Goal: Task Accomplishment & Management: Use online tool/utility

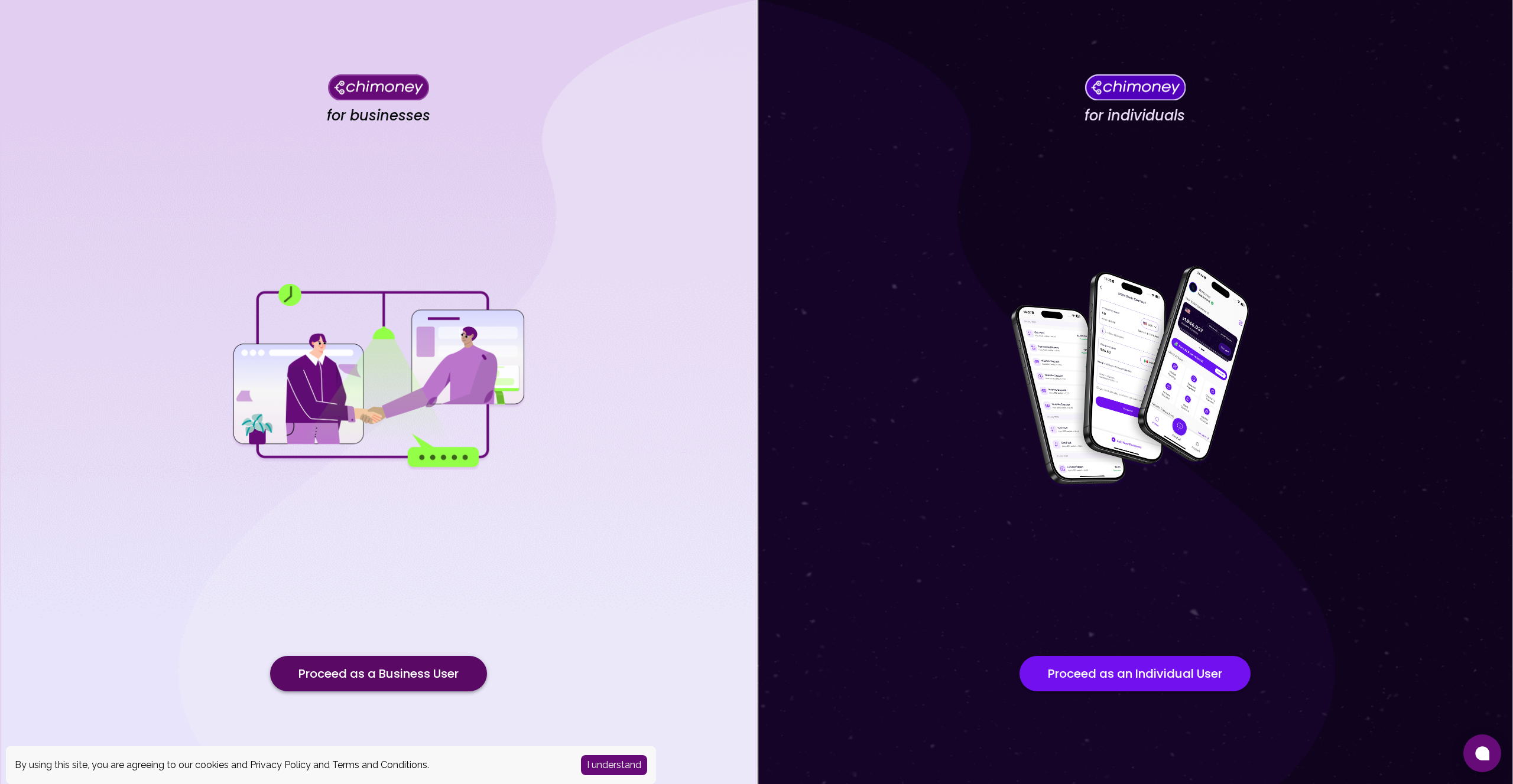
click at [414, 676] on button "Proceed as a Business User" at bounding box center [378, 674] width 217 height 35
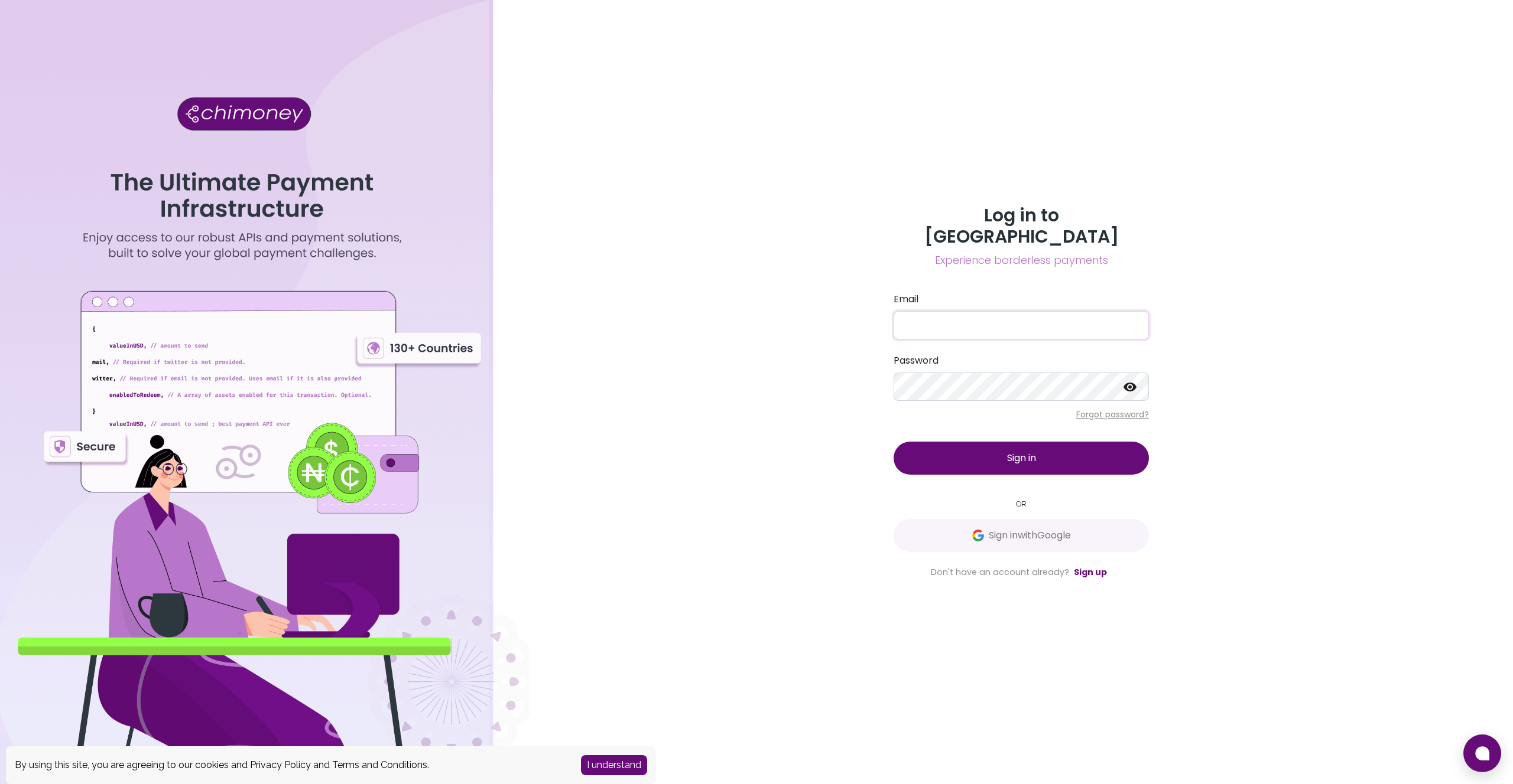
click at [1000, 314] on input "Email" at bounding box center [1021, 325] width 255 height 28
type input "tech@interledger.org"
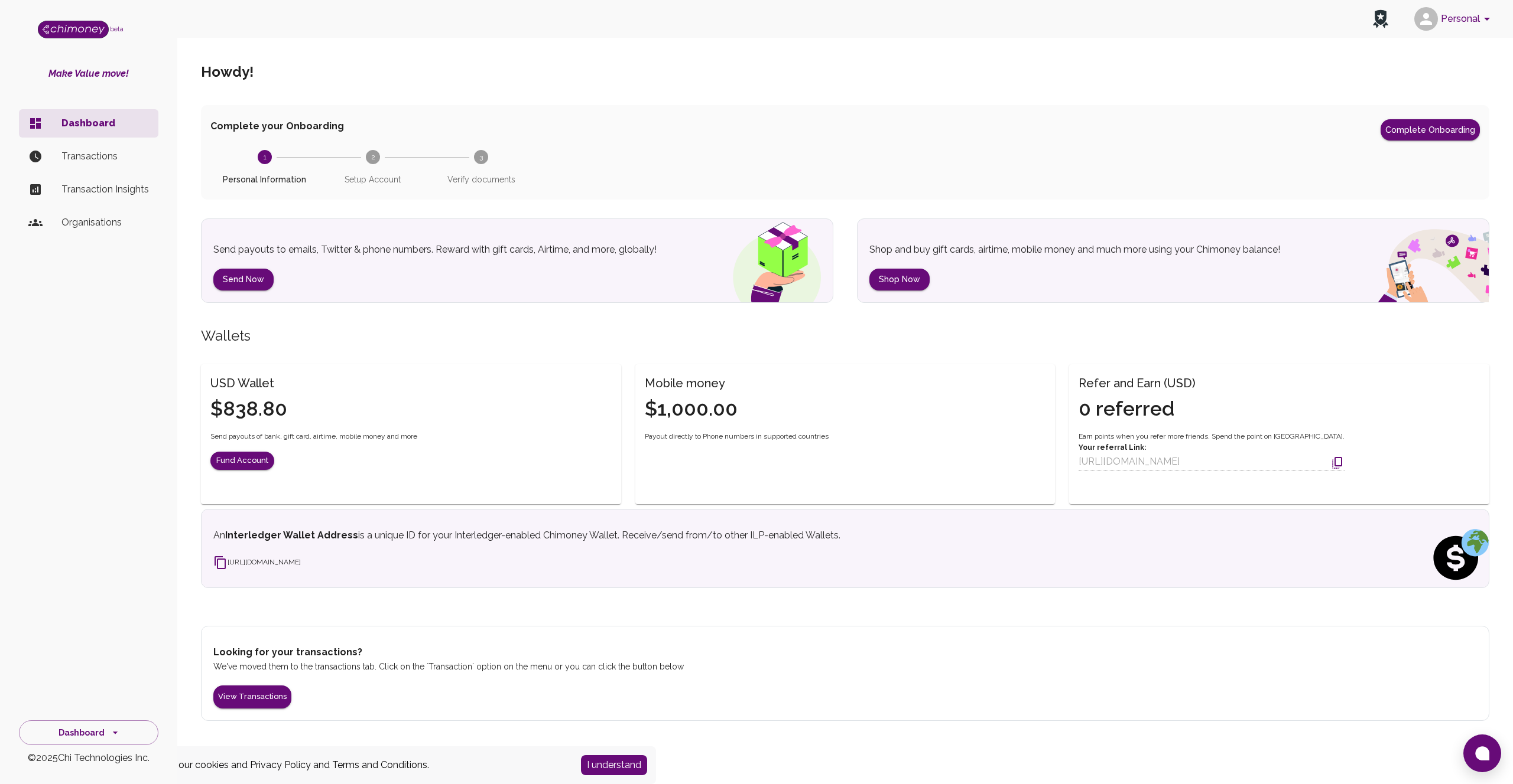
click at [1191, 95] on div "Howdy !" at bounding box center [845, 72] width 1288 height 66
click at [1453, 19] on button "Personal" at bounding box center [1454, 18] width 89 height 31
click at [967, 98] on div at bounding box center [756, 392] width 1513 height 784
click at [73, 154] on p "Transactions" at bounding box center [105, 157] width 88 height 14
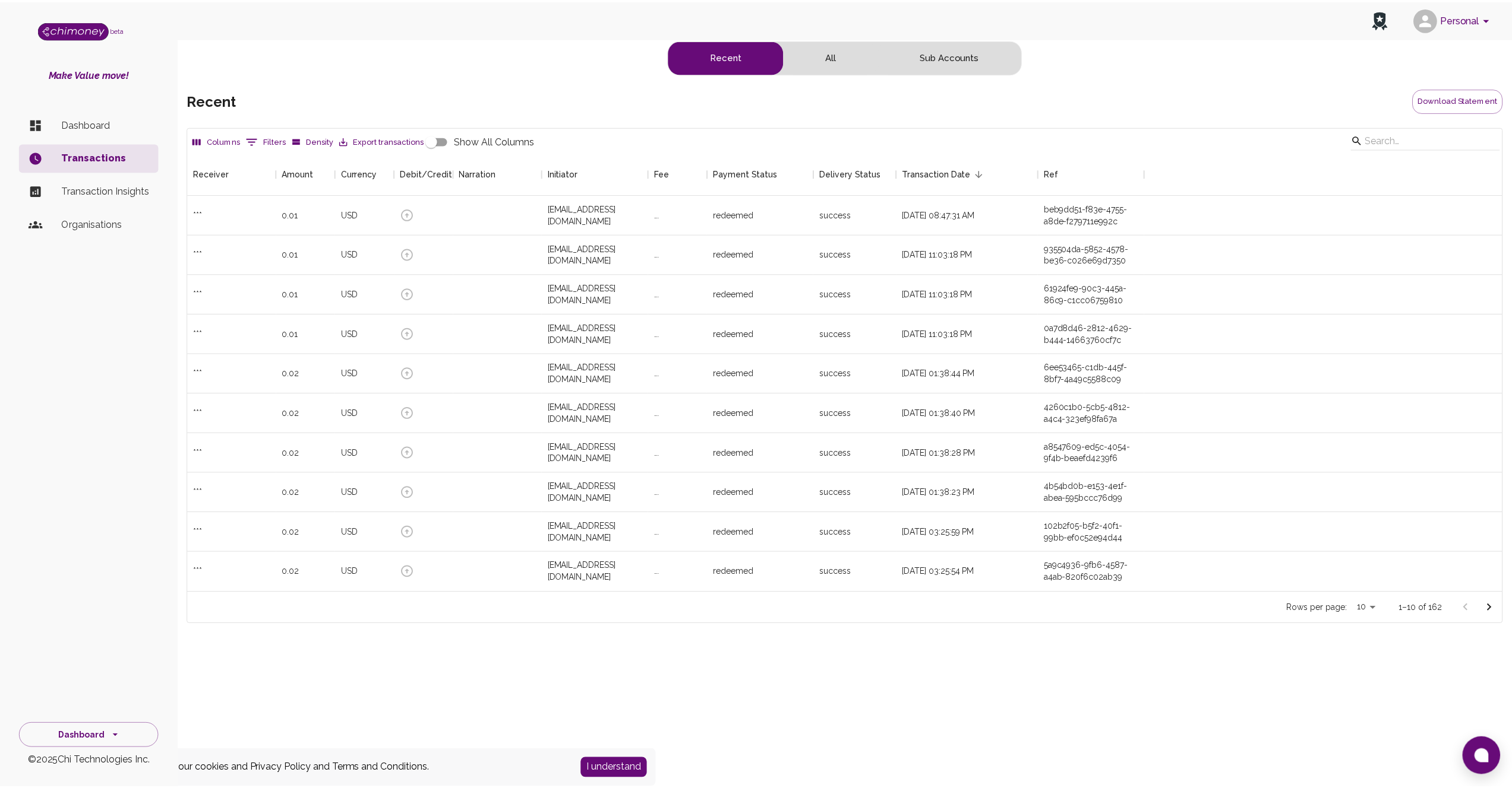
scroll to position [432, 1313]
click at [116, 737] on icon "side nav" at bounding box center [116, 737] width 12 height 12
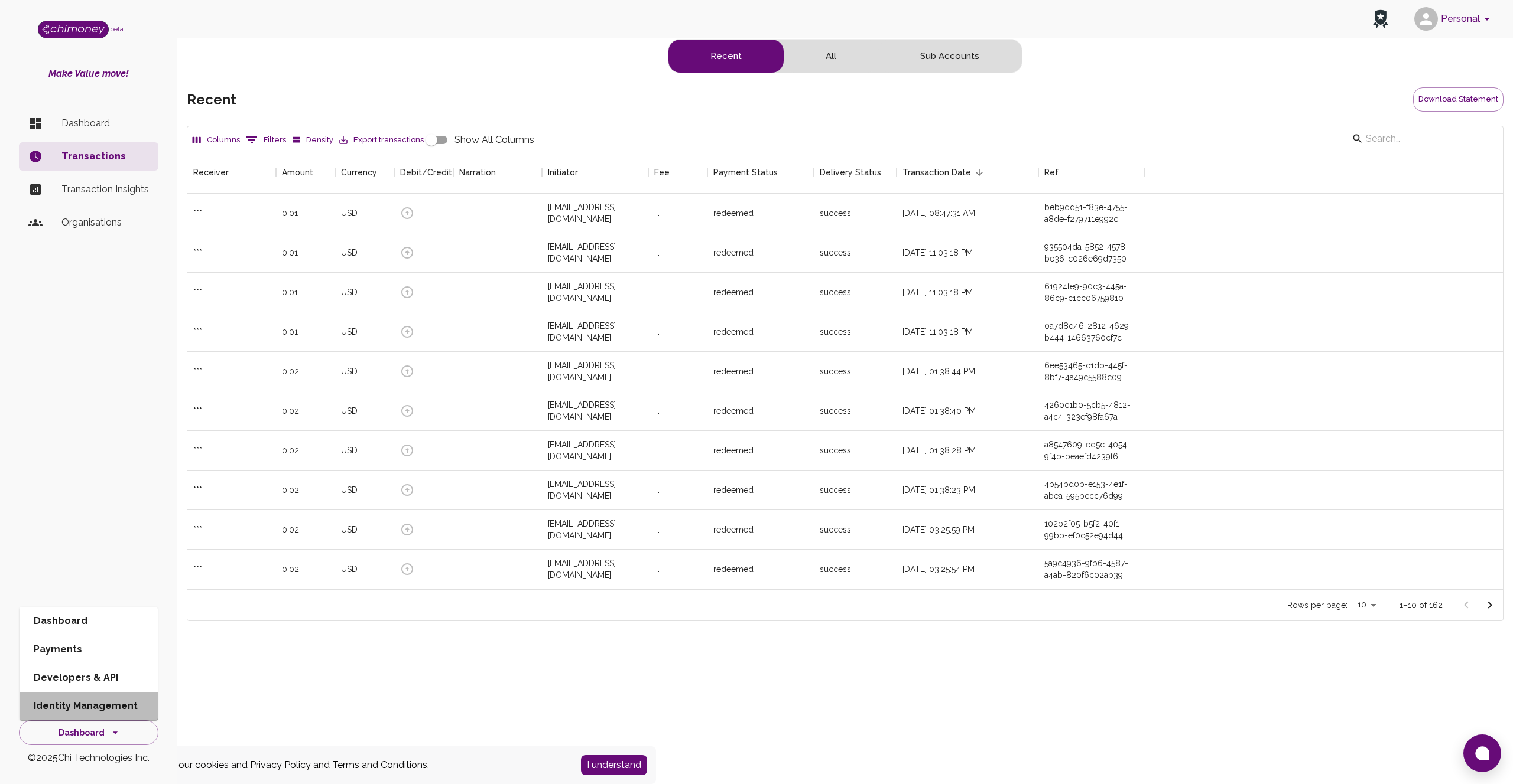
click at [107, 711] on li "Identity Management" at bounding box center [88, 707] width 138 height 28
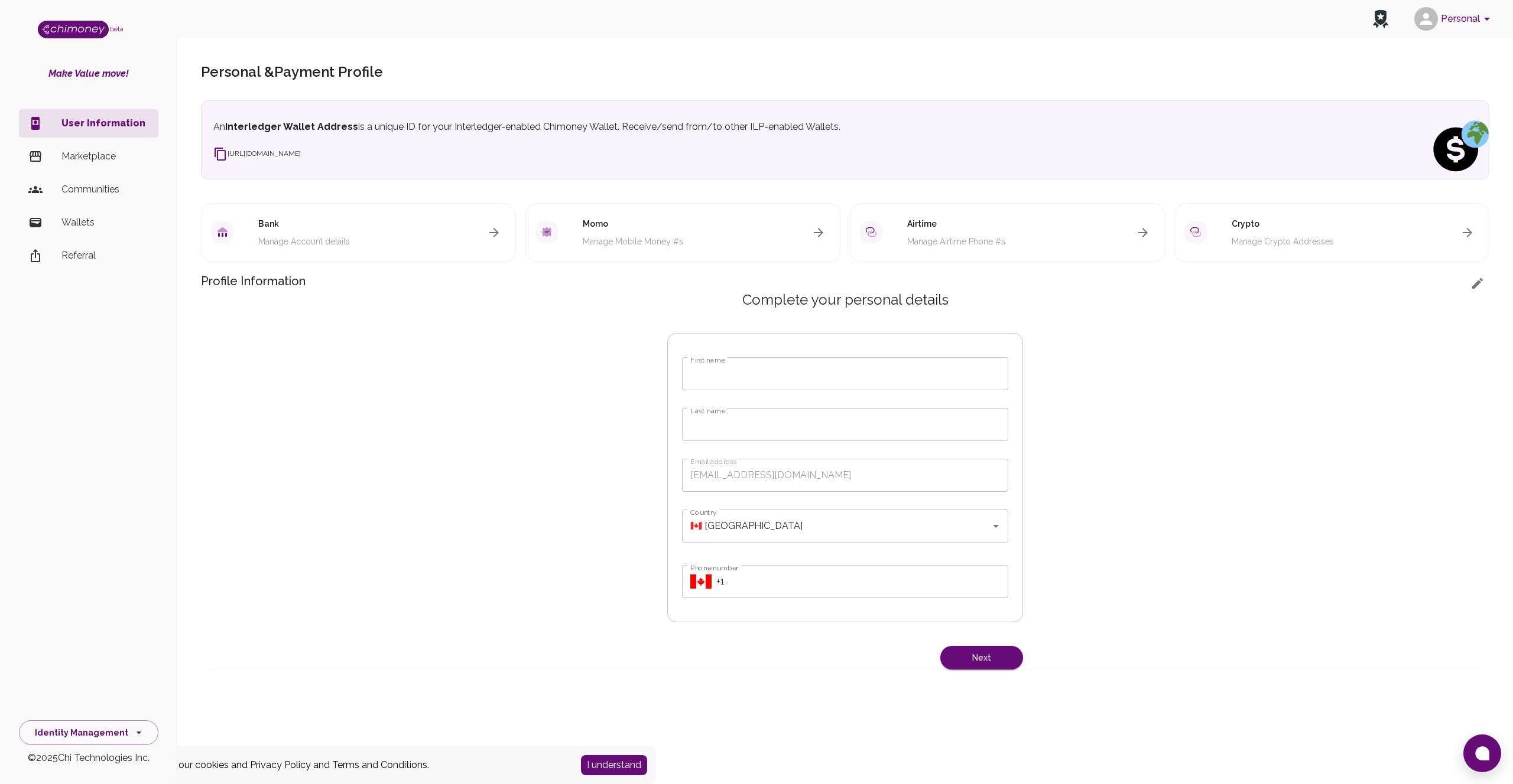
drag, startPoint x: 329, startPoint y: 157, endPoint x: 211, endPoint y: 154, distance: 118.0
click at [211, 154] on div "An Interledger Wallet Address is a unique ID for your Interledger-enabled Chimo…" at bounding box center [845, 139] width 1288 height 79
click at [90, 165] on li "Marketplace" at bounding box center [88, 157] width 140 height 28
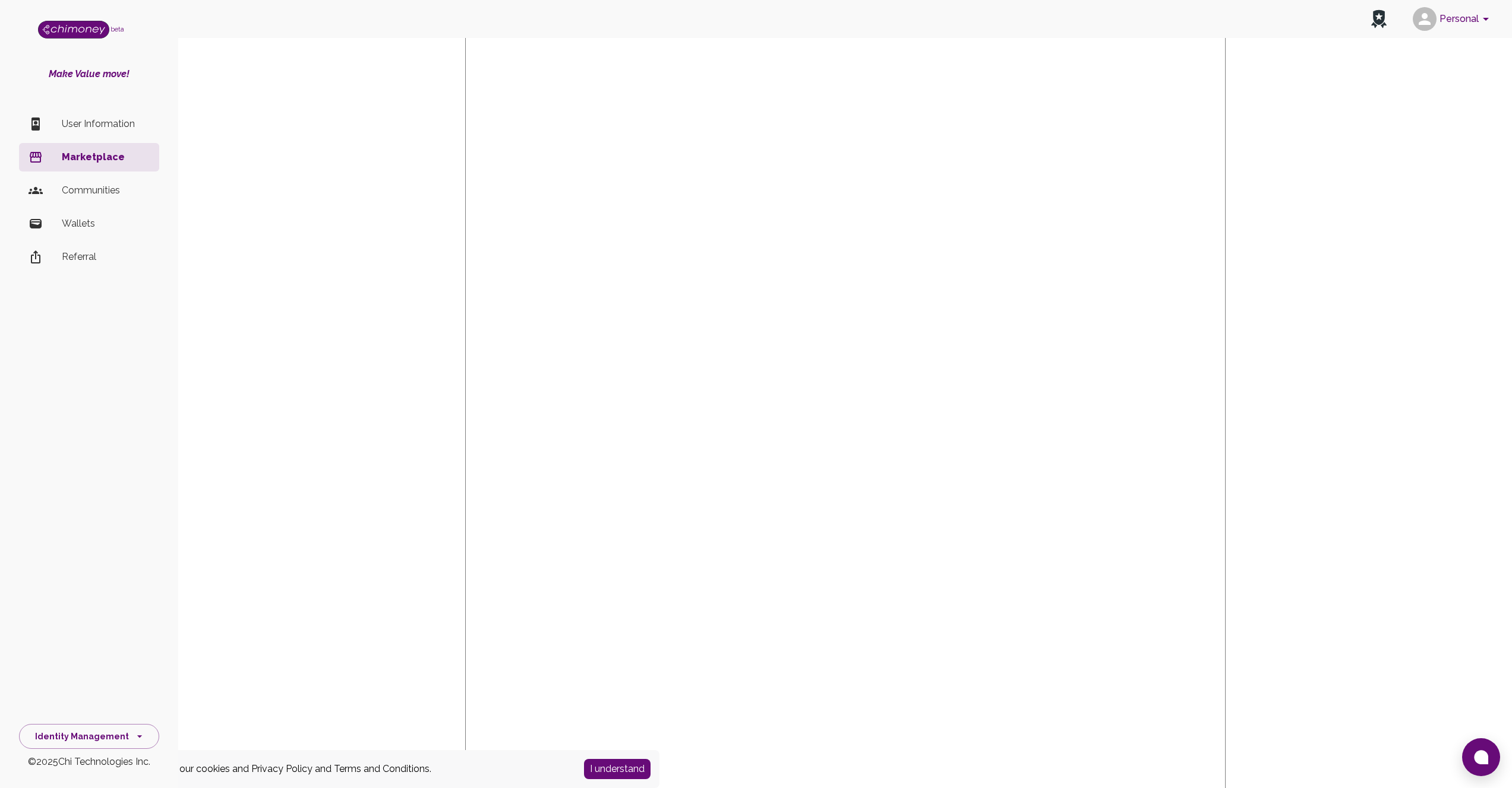
scroll to position [38, 0]
click at [85, 129] on p "User Information" at bounding box center [105, 124] width 88 height 14
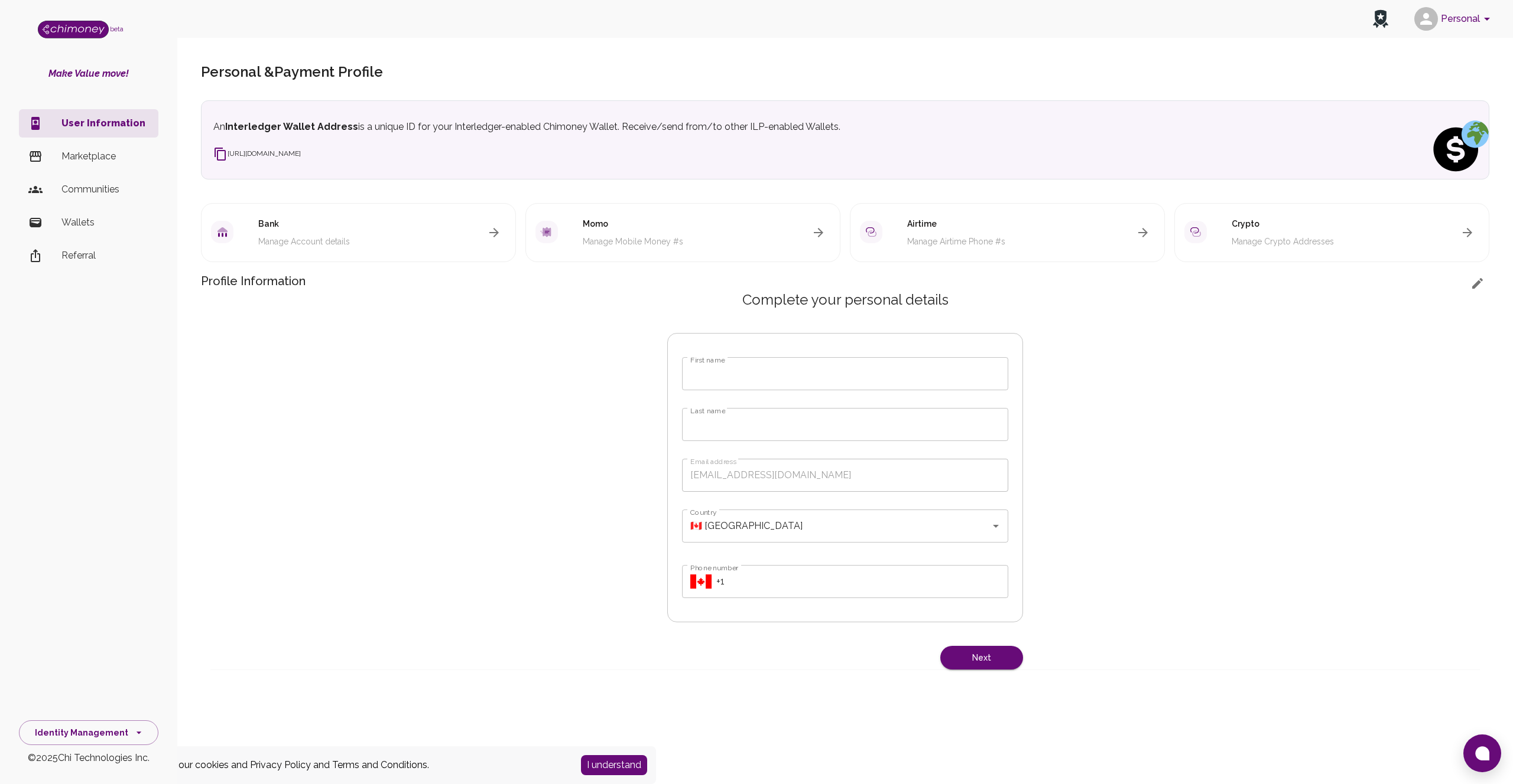
drag, startPoint x: 341, startPoint y: 150, endPoint x: 390, endPoint y: 162, distance: 50.4
click at [390, 162] on div "An Interledger Wallet Address is a unique ID for your Interledger-enabled Chimo…" at bounding box center [845, 143] width 1264 height 47
click at [301, 154] on span "[URL][DOMAIN_NAME]" at bounding box center [257, 154] width 88 height 8
drag, startPoint x: 228, startPoint y: 152, endPoint x: 378, endPoint y: 161, distance: 150.3
click at [378, 161] on div "An Interledger Wallet Address is a unique ID for your Interledger-enabled Chimo…" at bounding box center [845, 143] width 1264 height 47
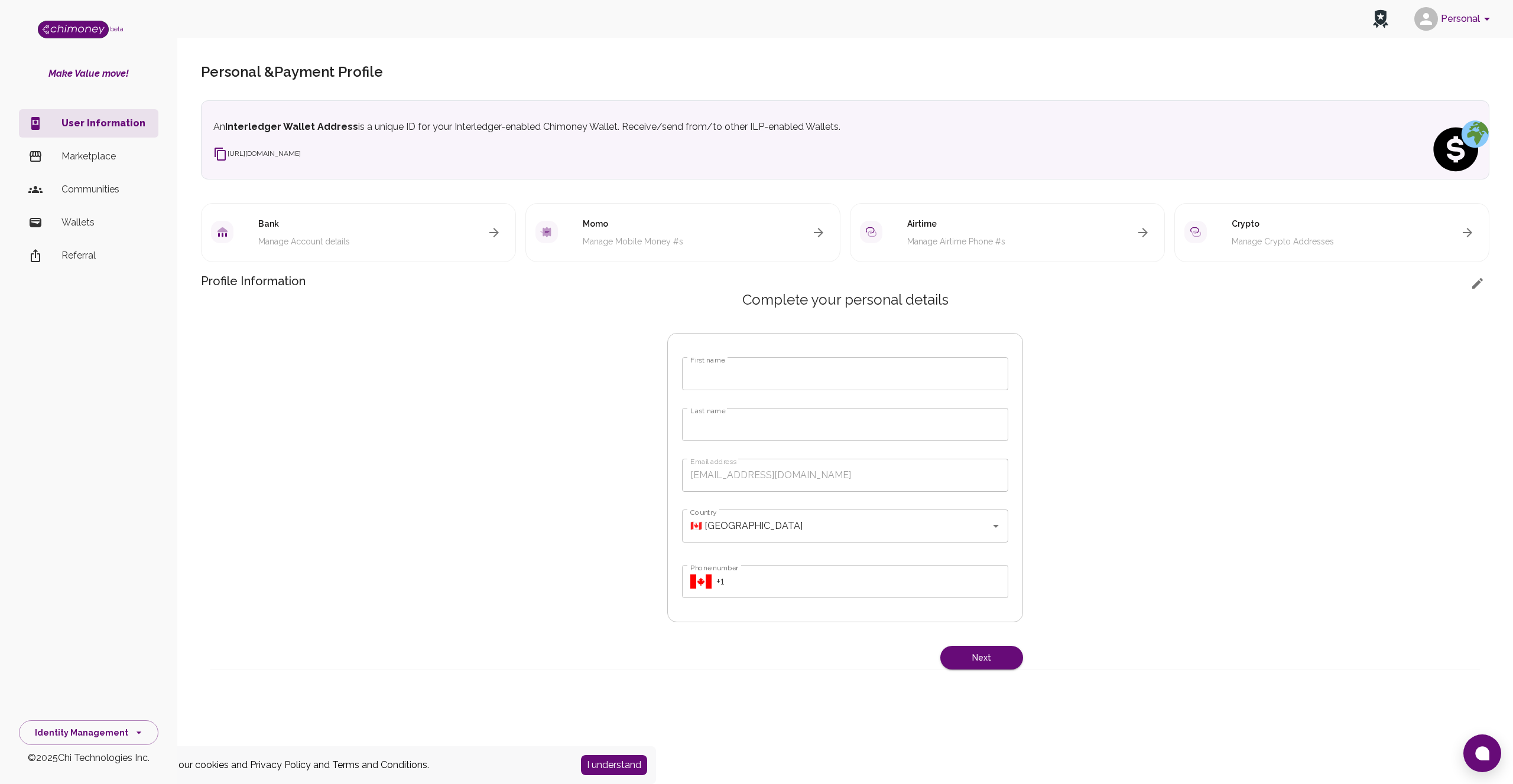
click at [92, 217] on p "Wallets" at bounding box center [105, 223] width 88 height 14
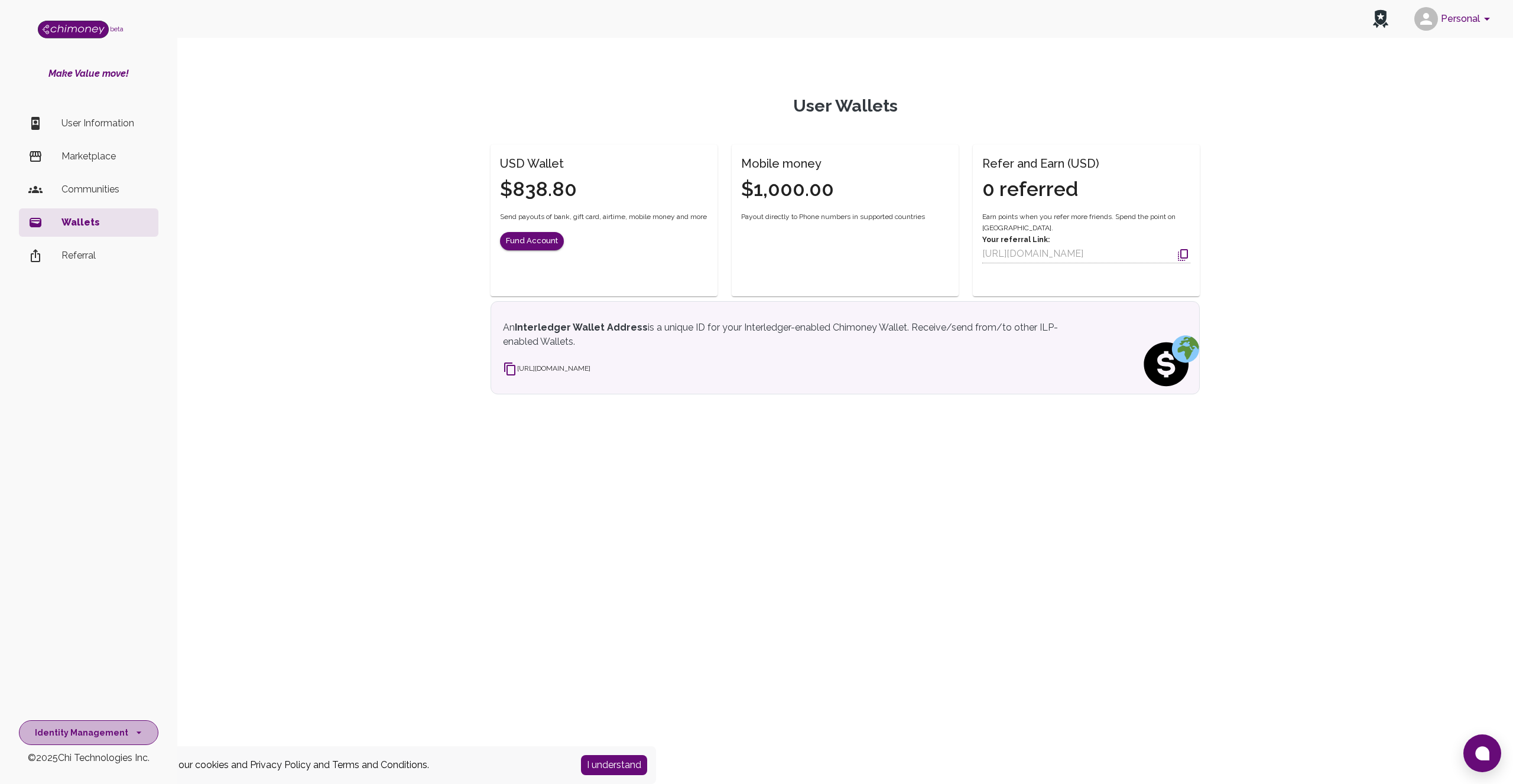
click at [117, 726] on button "Identity Management" at bounding box center [88, 734] width 140 height 25
click at [80, 679] on li "Developers & API" at bounding box center [88, 678] width 138 height 28
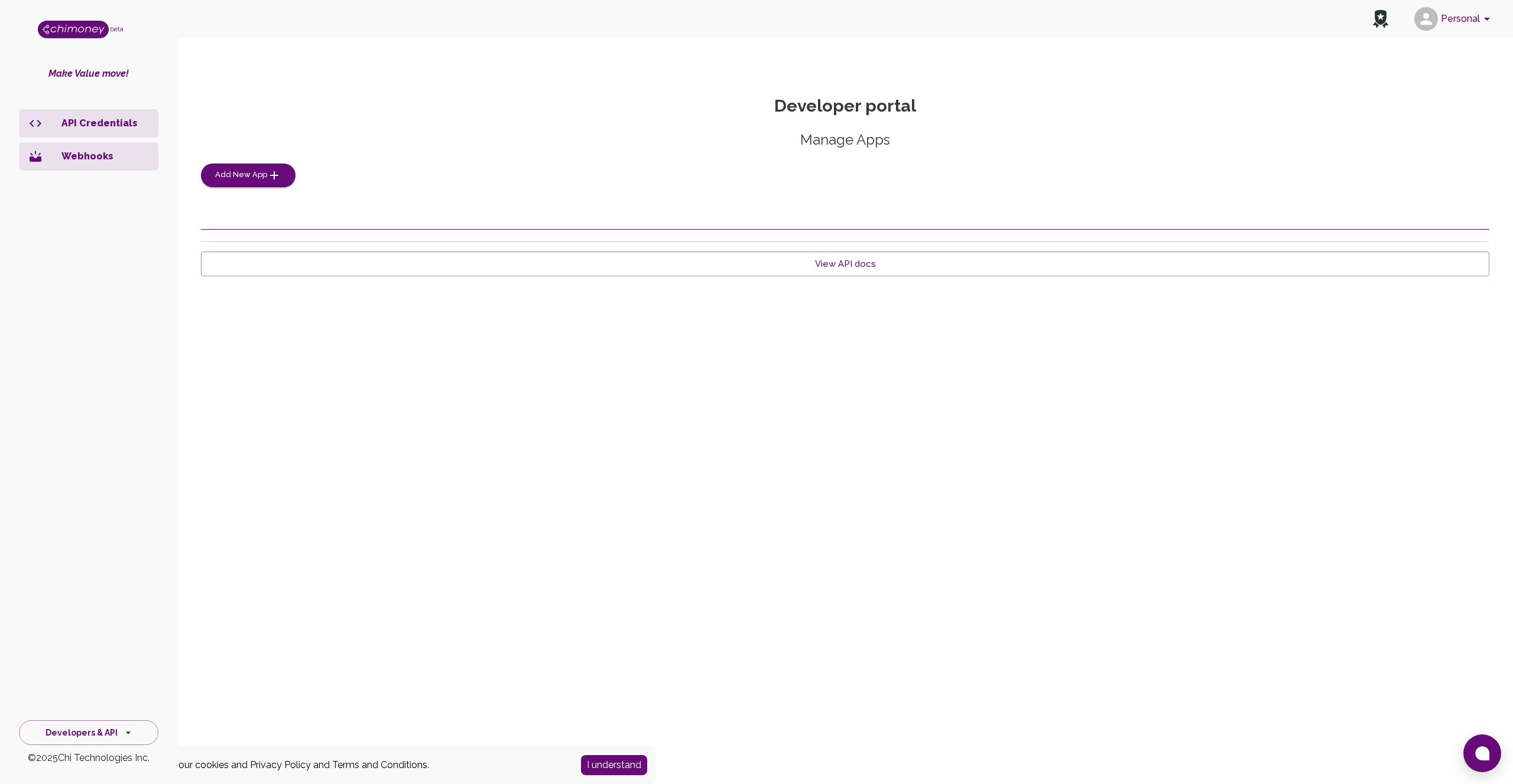
click at [86, 124] on p "API Credentials" at bounding box center [105, 124] width 88 height 14
click at [431, 171] on div "Manage Apps Add New App" at bounding box center [845, 159] width 1288 height 57
click at [248, 178] on span "Add New App" at bounding box center [241, 175] width 52 height 13
click at [606, 274] on input "App name" at bounding box center [845, 268] width 691 height 33
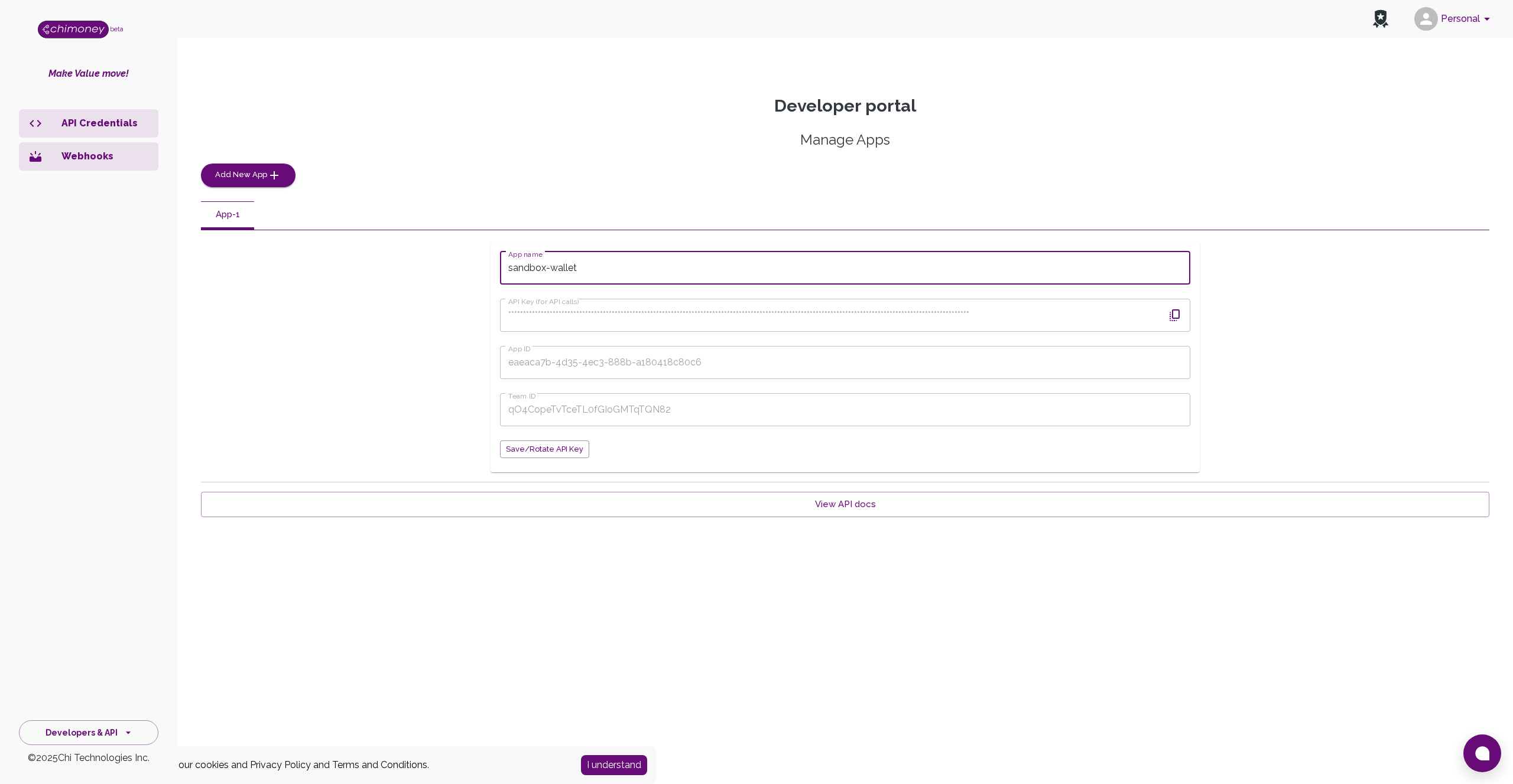
type input "sandbox-wallet"
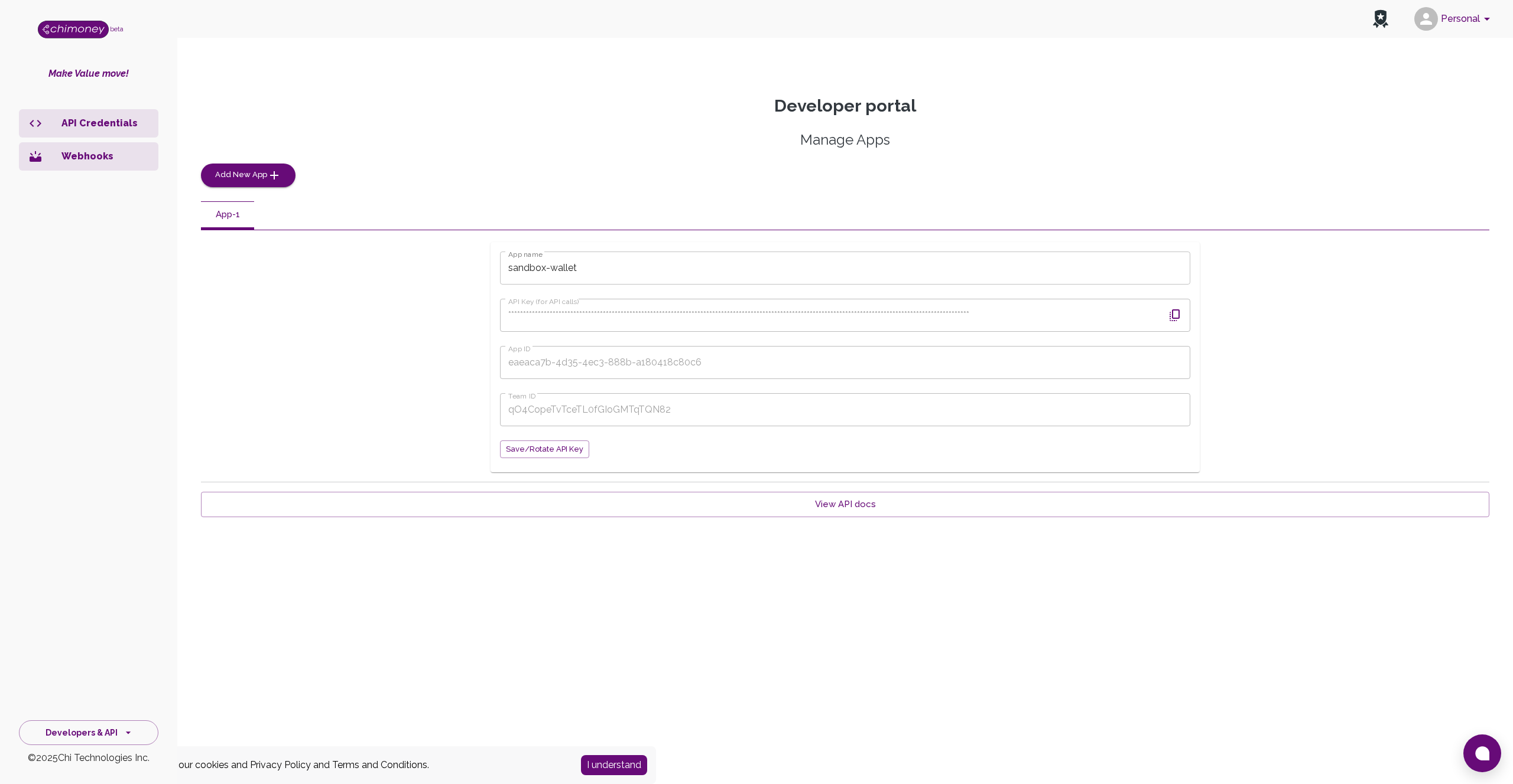
click at [689, 276] on input "sandbox-wallet" at bounding box center [845, 268] width 691 height 33
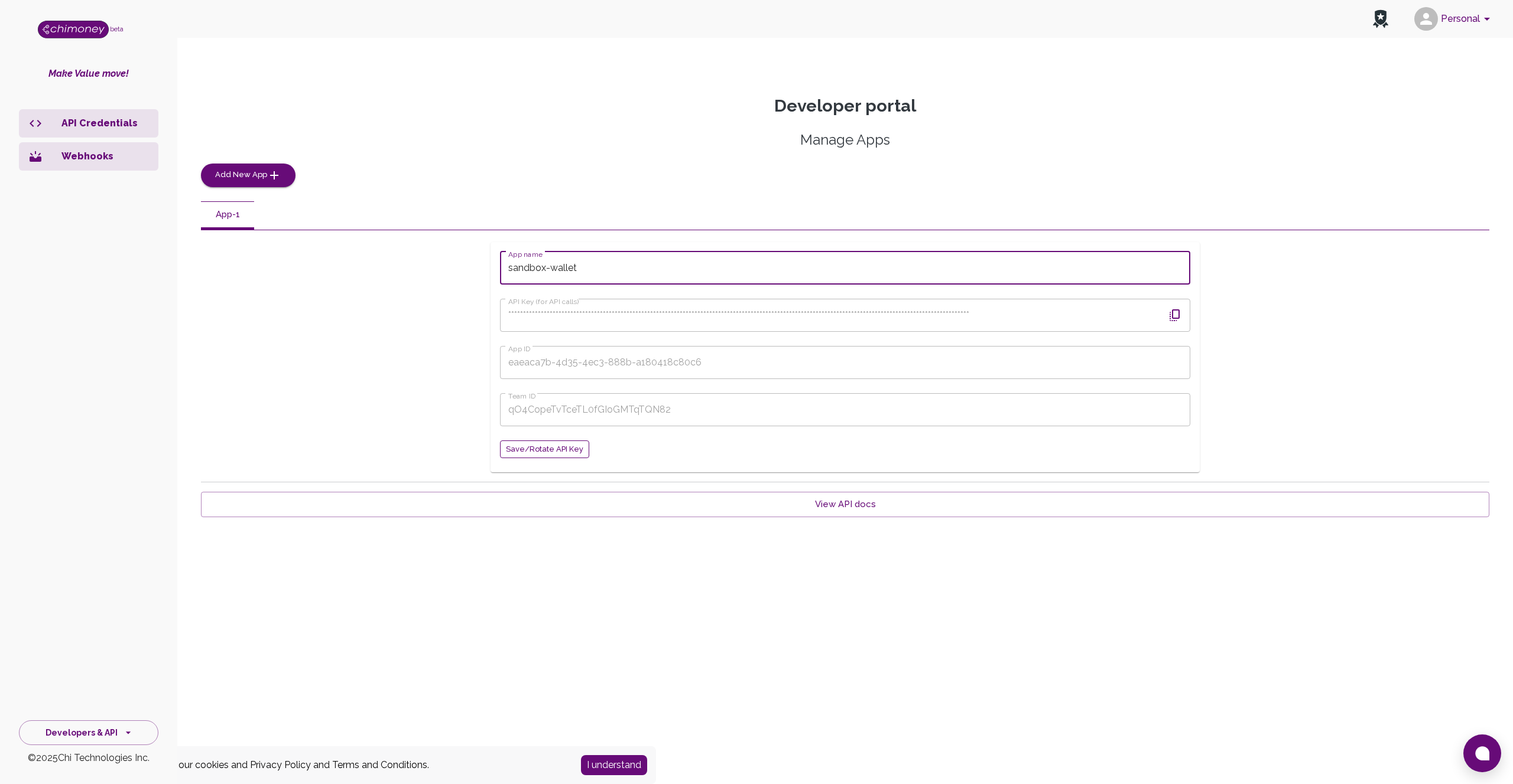
click at [566, 453] on span "Save/Rotate API key" at bounding box center [545, 449] width 77 height 13
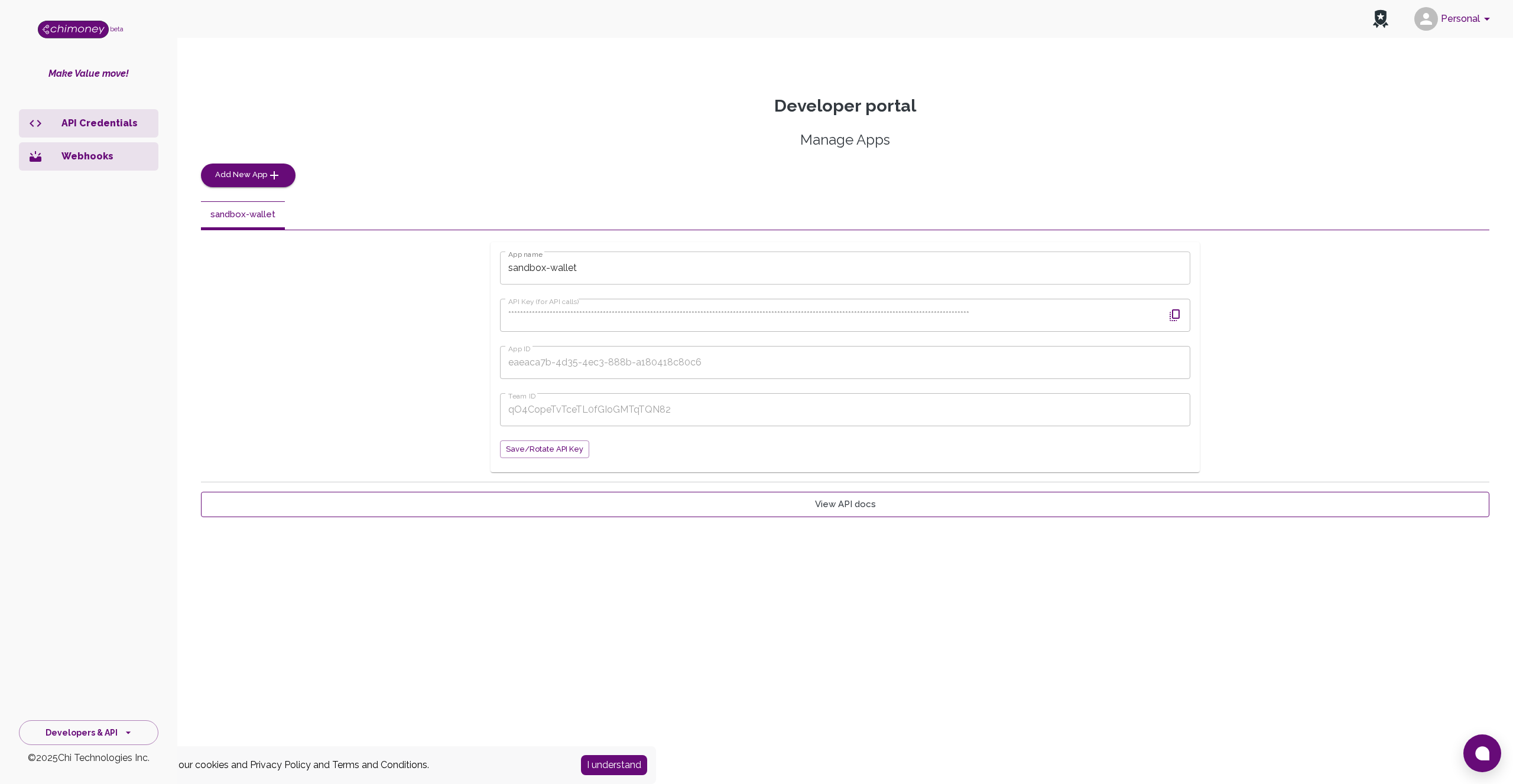
click at [829, 509] on link "View API docs" at bounding box center [845, 503] width 1288 height 24
click at [1176, 318] on icon "button" at bounding box center [1174, 315] width 10 height 12
click at [643, 496] on link "View API docs" at bounding box center [845, 503] width 1288 height 24
click at [521, 351] on label "App ID" at bounding box center [520, 348] width 22 height 10
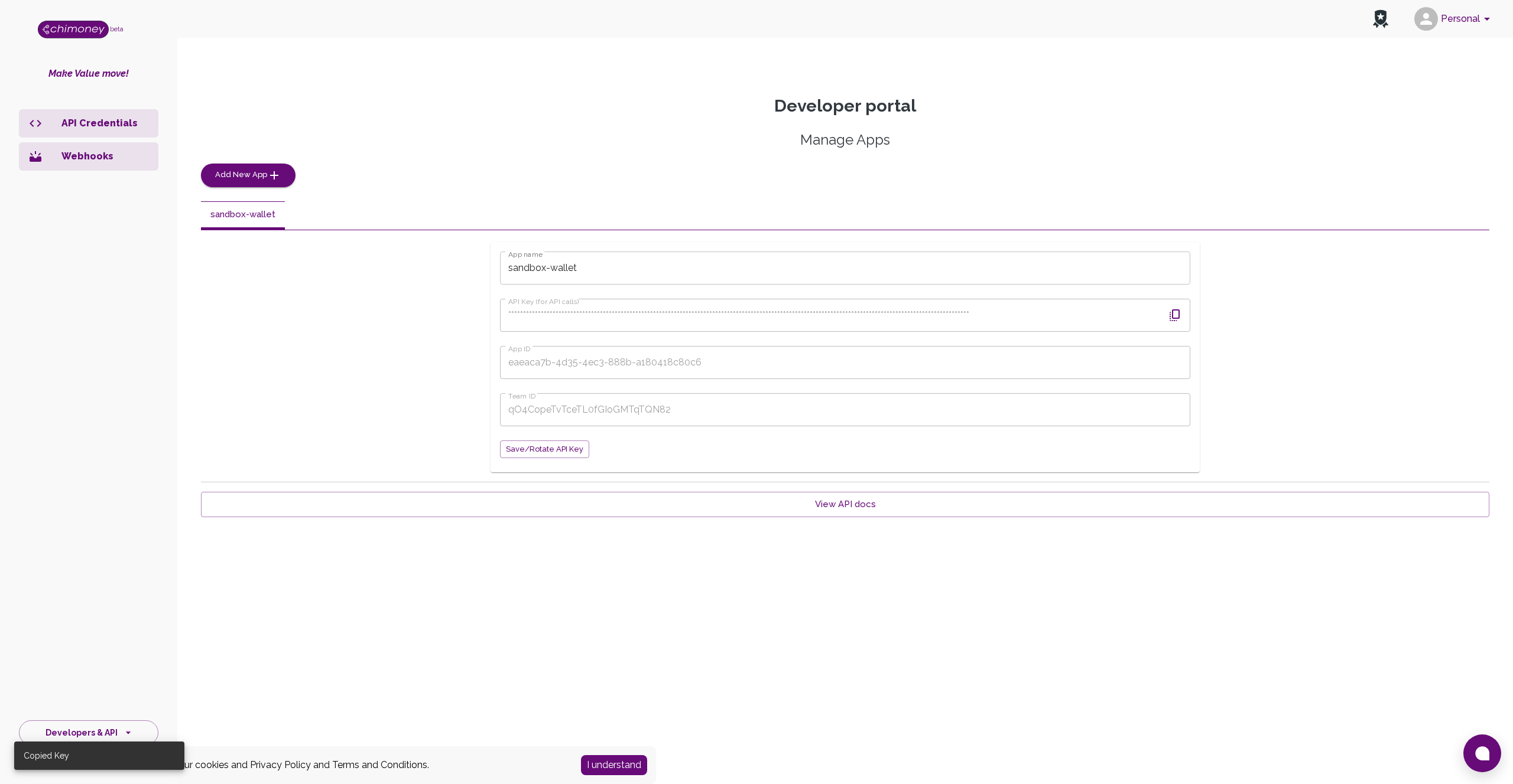
click at [542, 350] on div "App ID eaeaca7b-4d35-4ec3-888b-a180418c80c6 App ID" at bounding box center [845, 362] width 691 height 33
click at [93, 148] on li "Webhooks" at bounding box center [88, 157] width 140 height 28
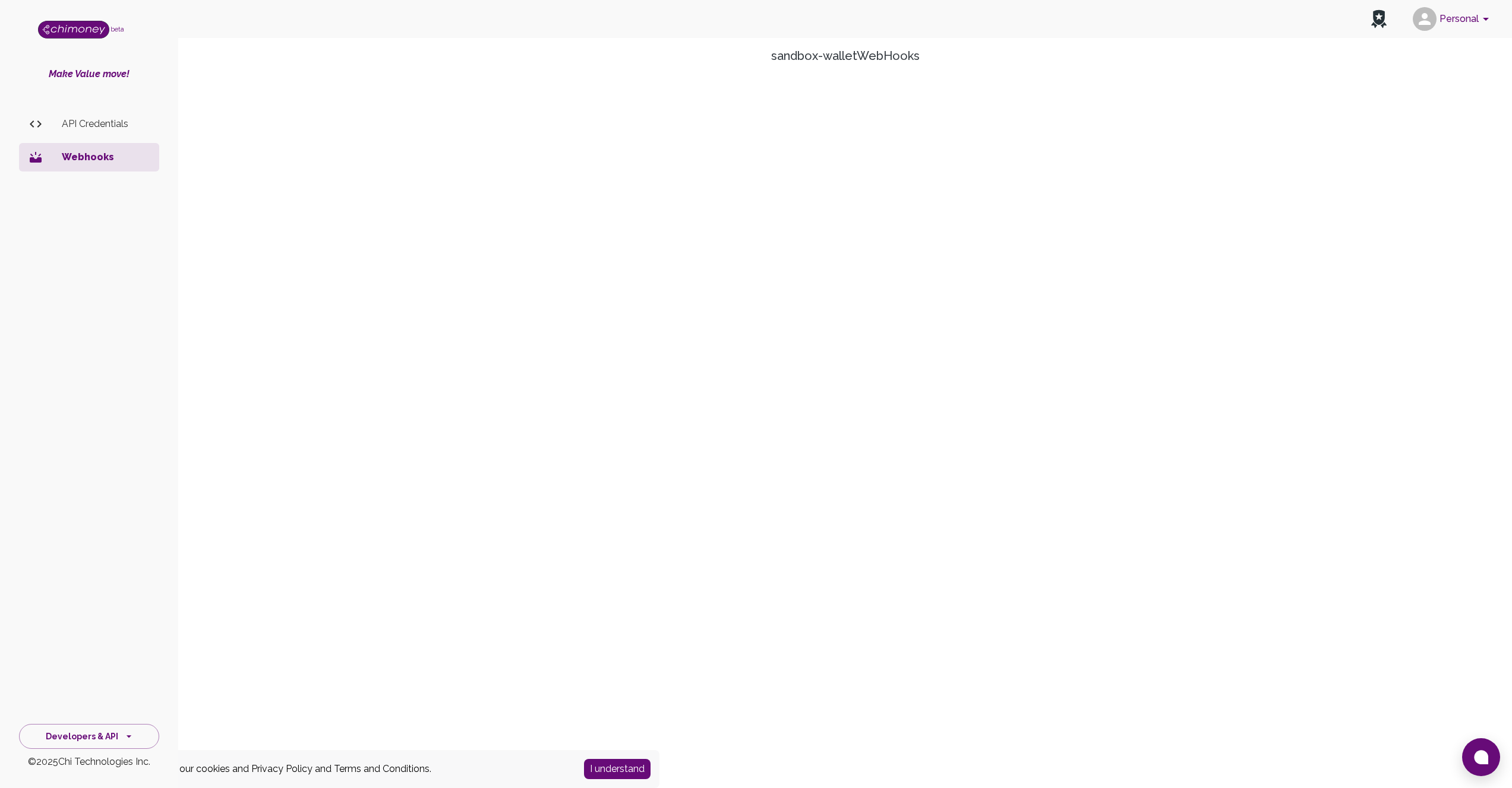
scroll to position [110, 0]
click at [100, 124] on p "API Credentials" at bounding box center [105, 124] width 88 height 14
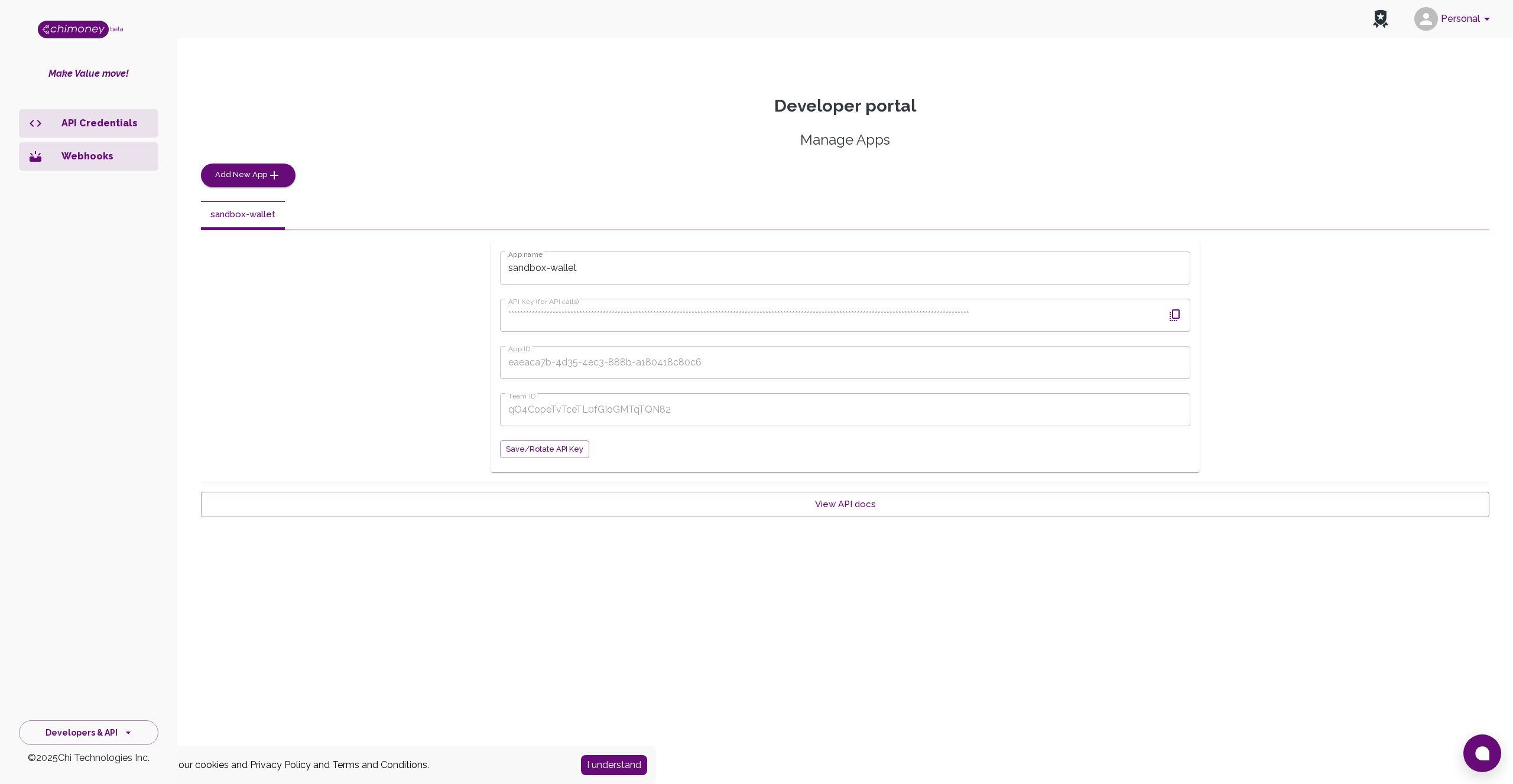
click at [76, 156] on p "Webhooks" at bounding box center [105, 157] width 88 height 14
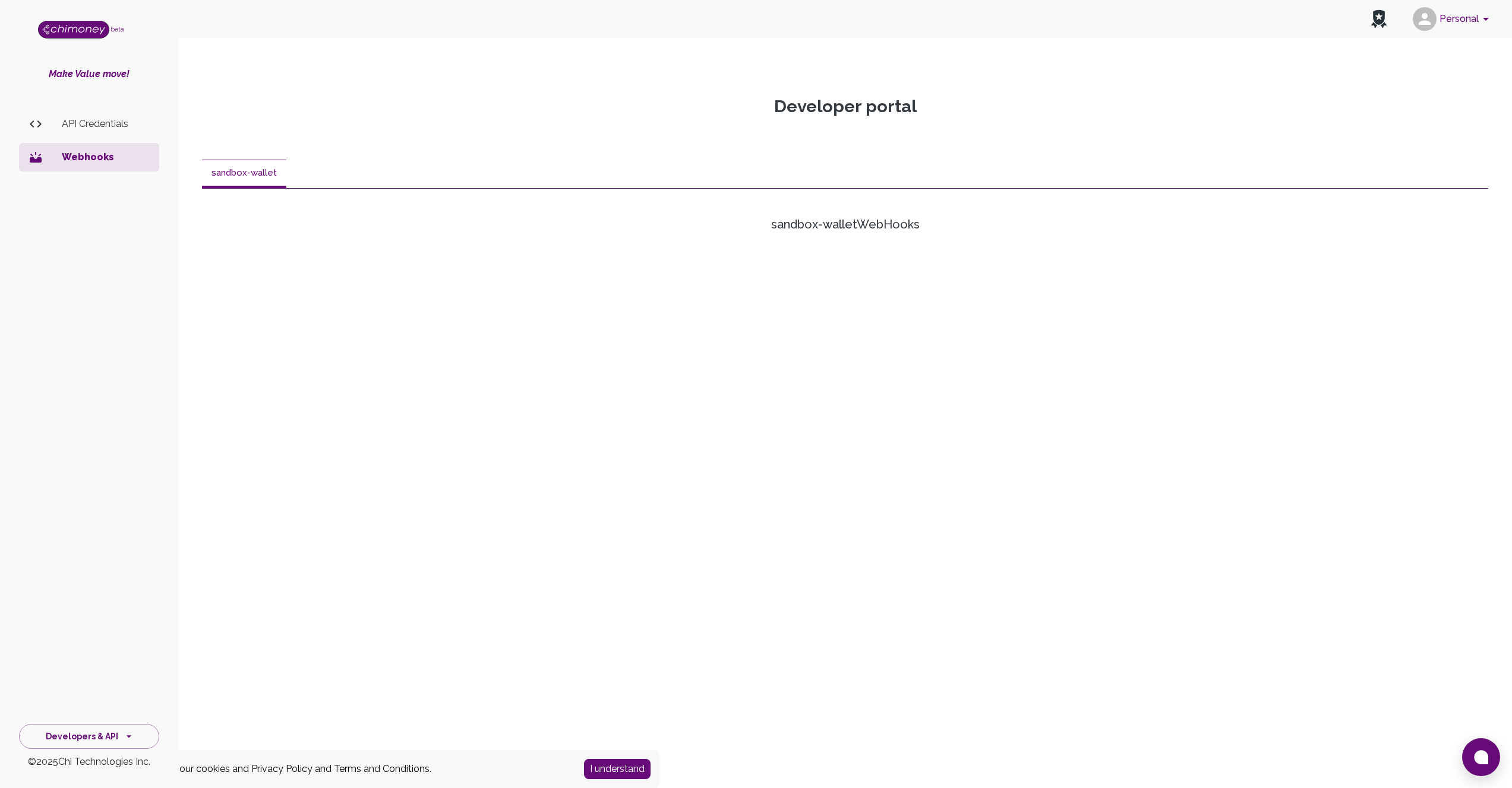
click at [74, 26] on img "side nav" at bounding box center [74, 29] width 71 height 17
click at [83, 74] on p "Make Value move!" at bounding box center [89, 74] width 178 height 14
click at [94, 737] on button "Developers & API" at bounding box center [89, 737] width 140 height 25
click at [90, 628] on li "Dashboard" at bounding box center [89, 625] width 139 height 29
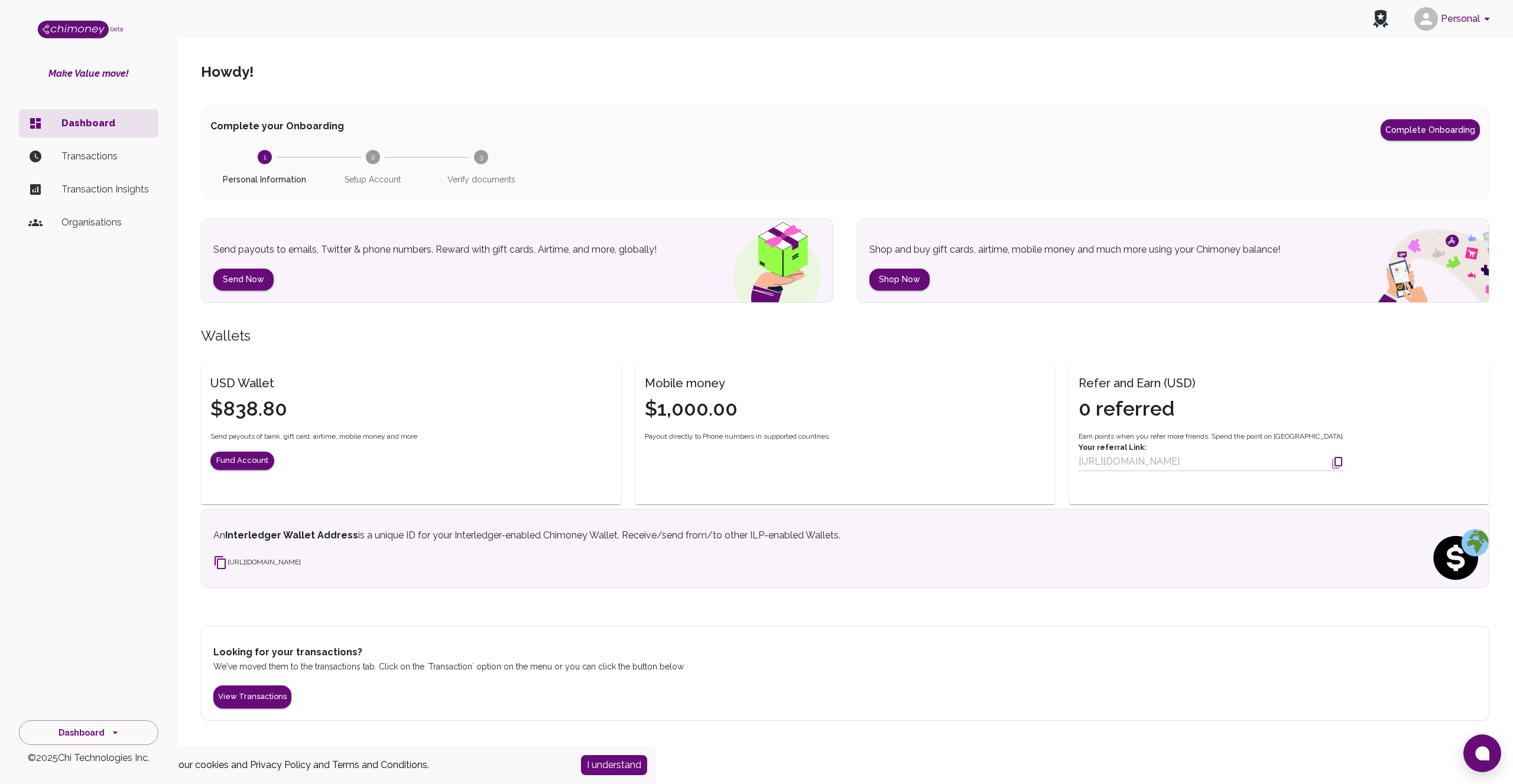
click at [94, 158] on p "Transactions" at bounding box center [105, 157] width 88 height 14
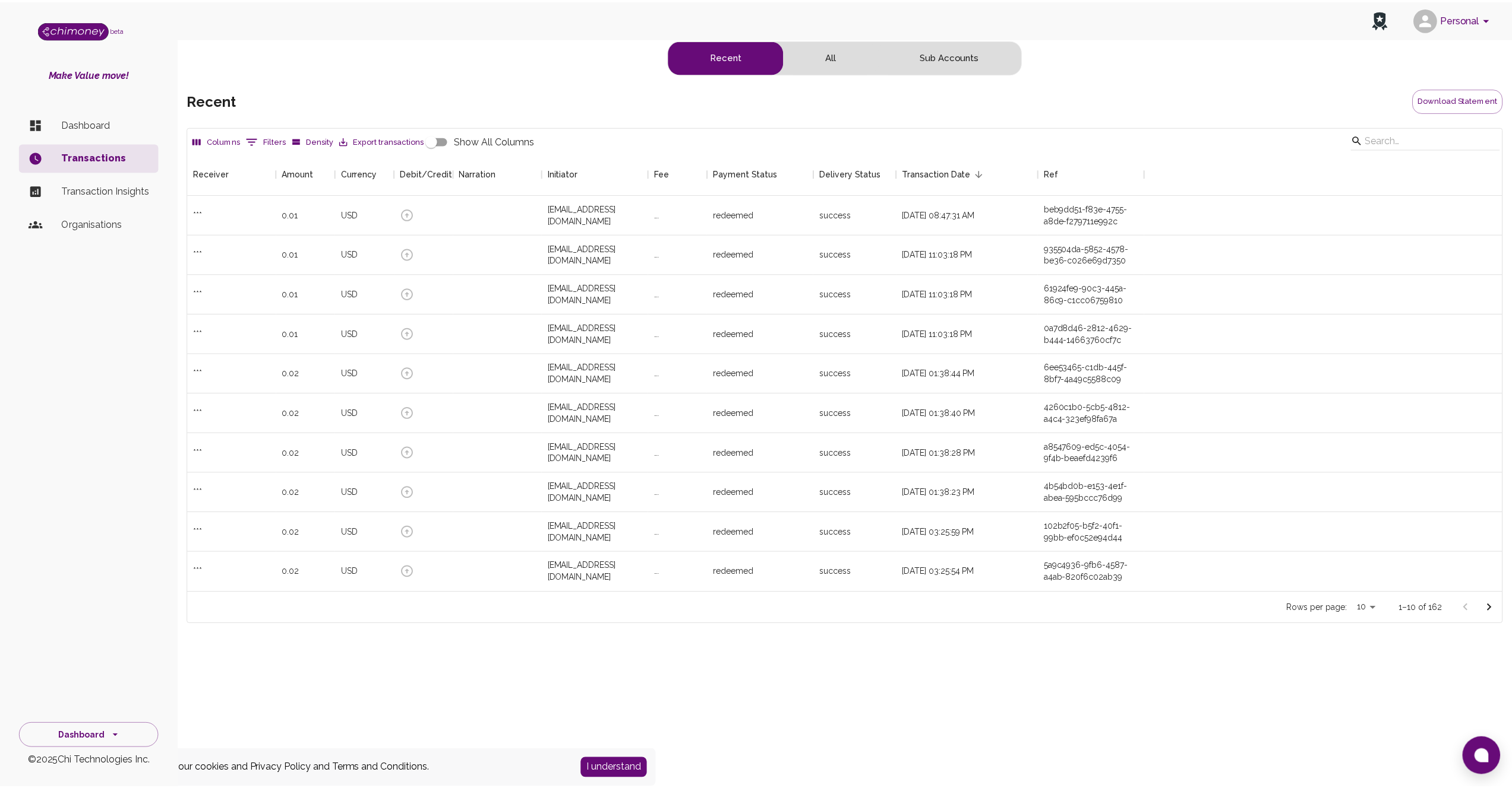
scroll to position [432, 1313]
click at [342, 220] on div "USD" at bounding box center [366, 215] width 59 height 40
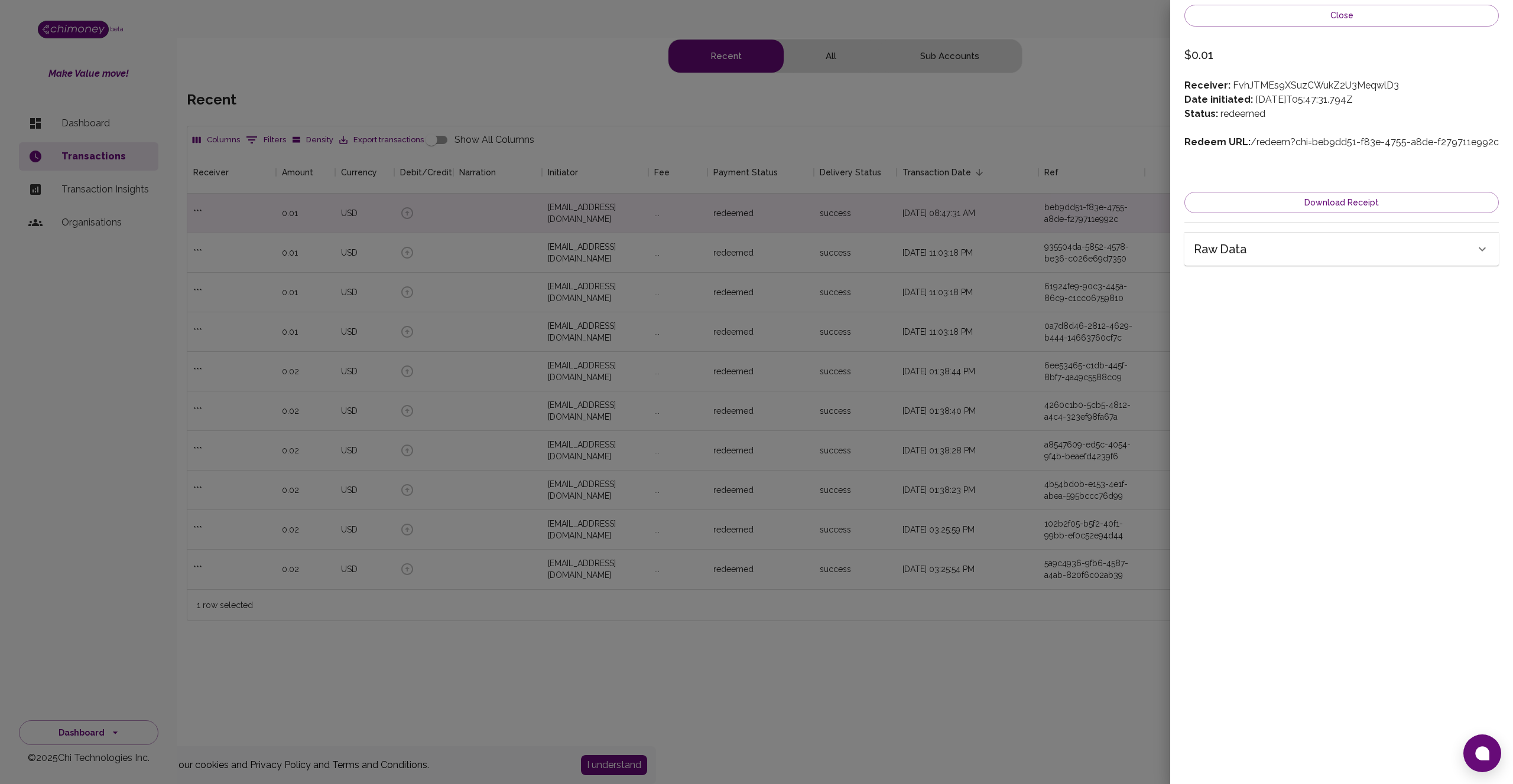
click at [559, 224] on div at bounding box center [756, 392] width 1513 height 784
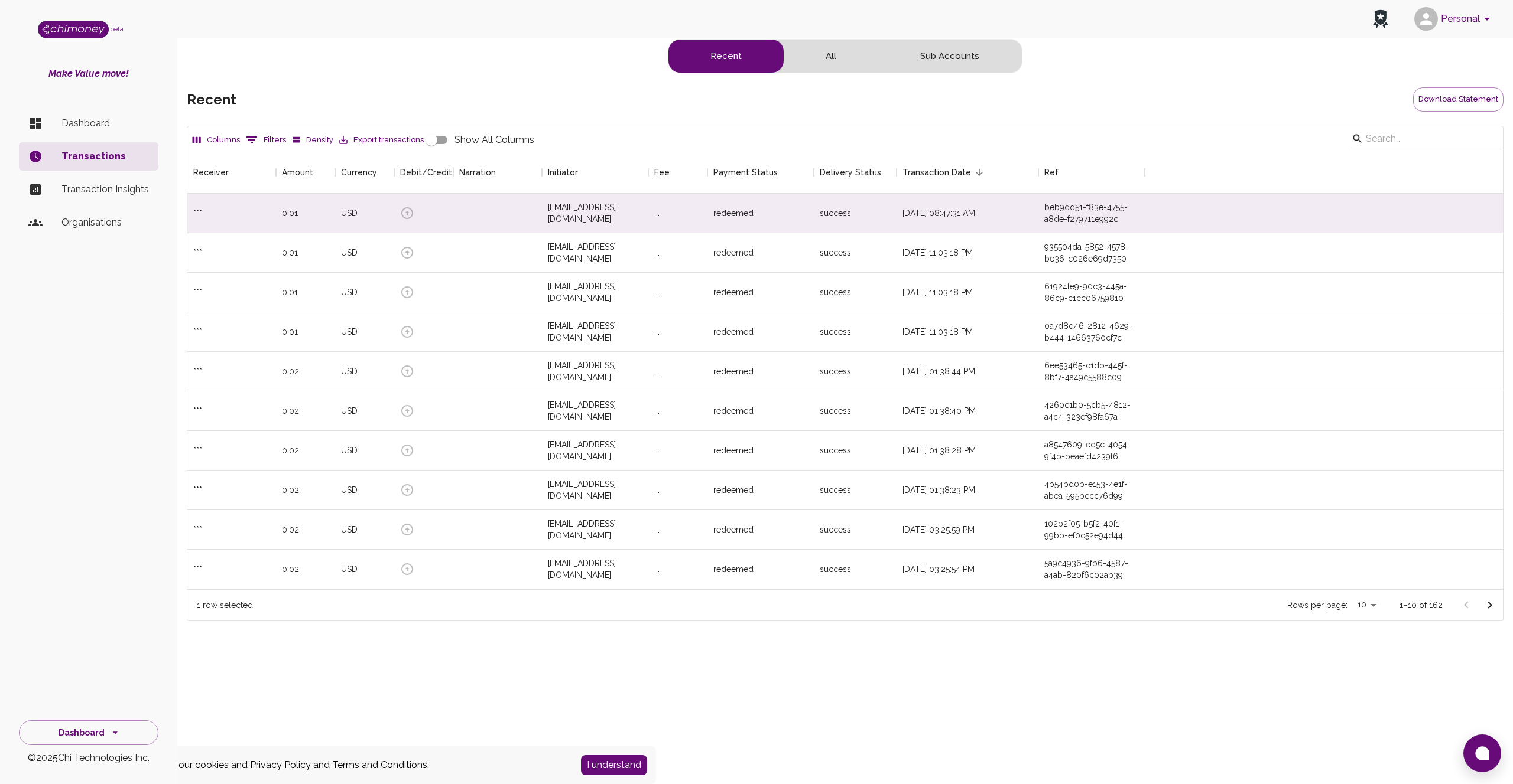
click at [114, 204] on ul "Dashboard Transactions Transaction Insights Organisations" at bounding box center [88, 176] width 140 height 142
click at [116, 195] on p "Transaction Insights" at bounding box center [105, 190] width 88 height 14
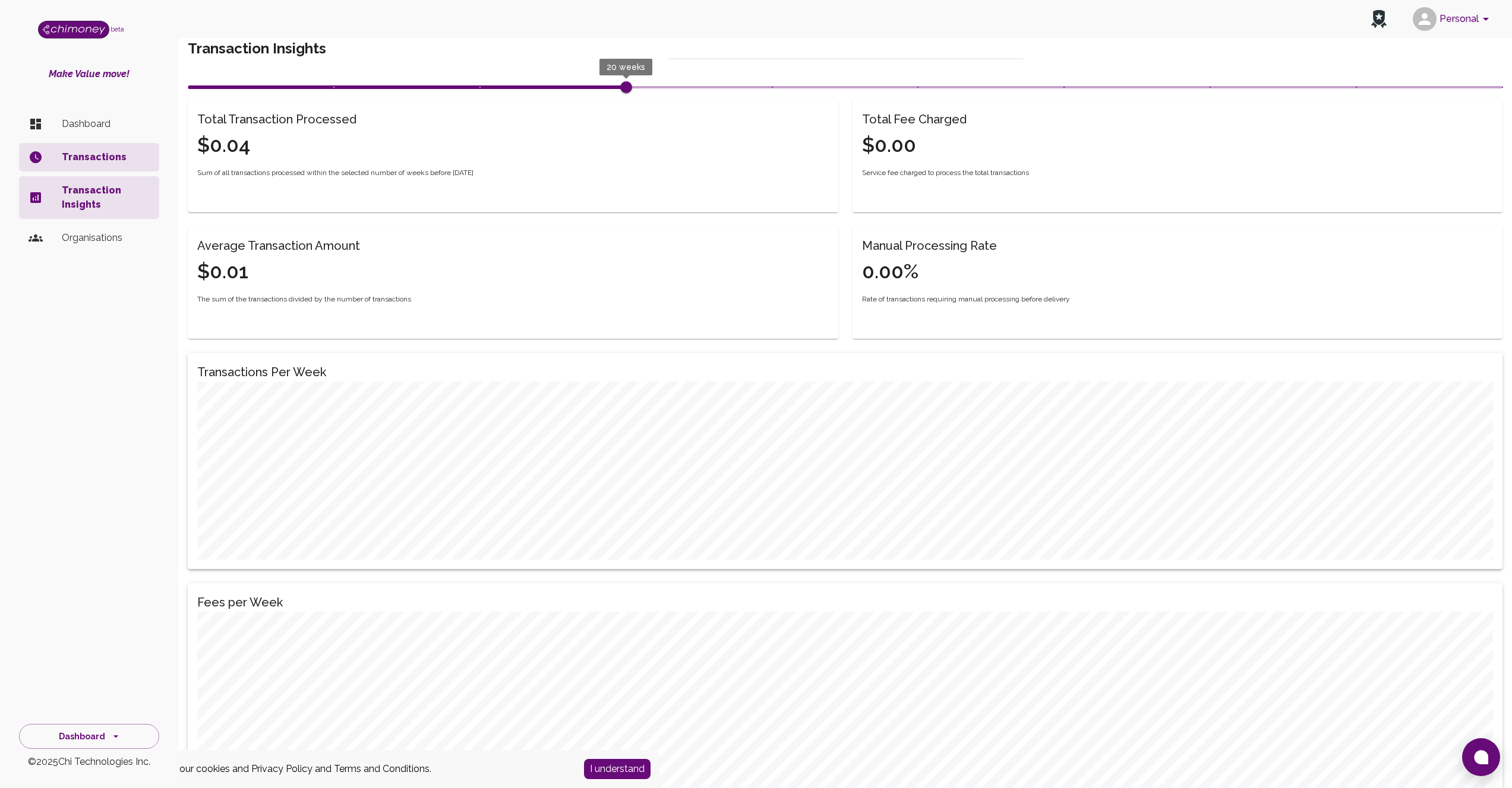
click at [86, 229] on li "Organisations" at bounding box center [89, 238] width 140 height 29
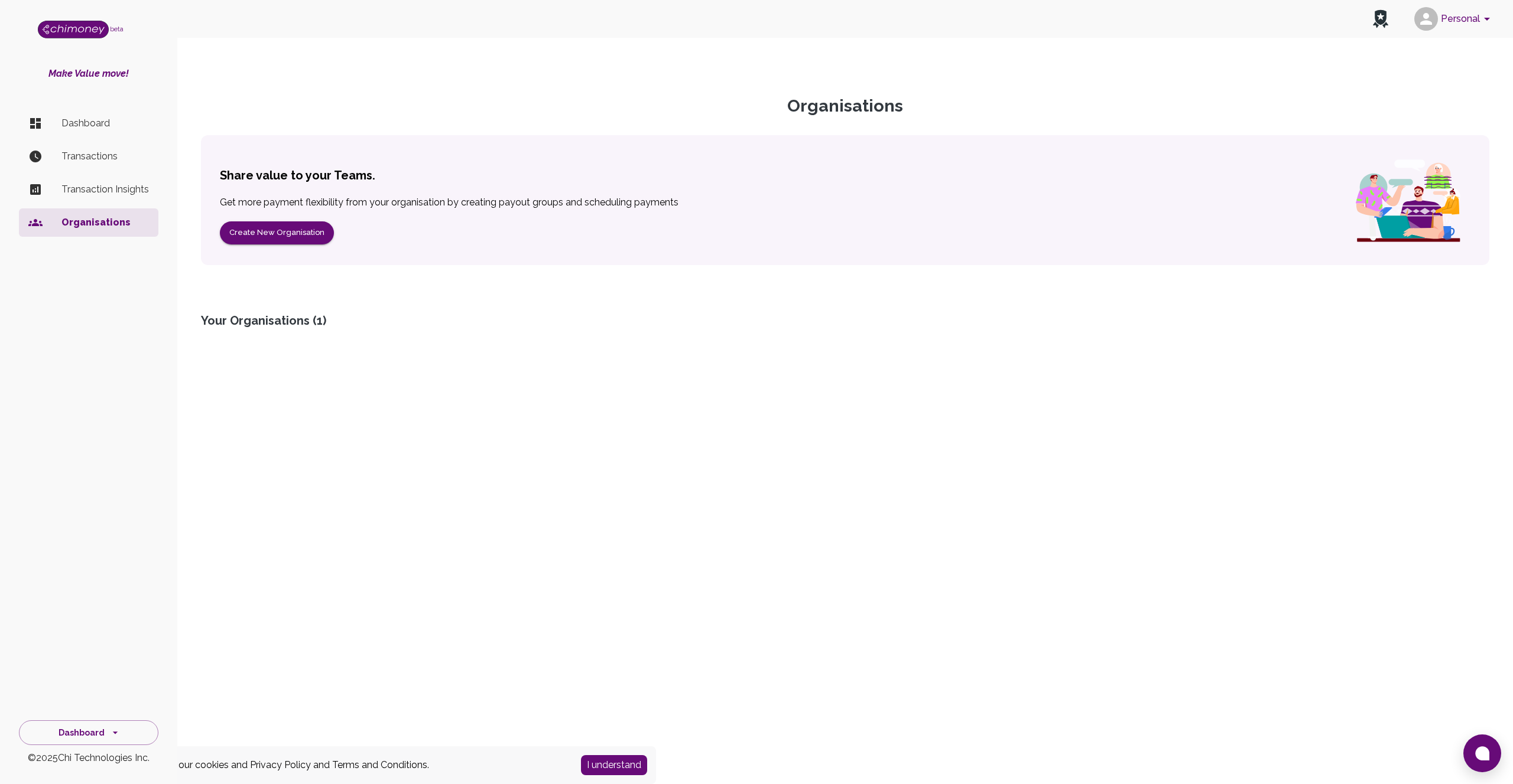
click at [293, 315] on div "Your Organisations ( 1 )" at bounding box center [845, 321] width 1288 height 17
click at [297, 320] on div "Your Organisations ( 1 )" at bounding box center [845, 321] width 1288 height 17
drag, startPoint x: 326, startPoint y: 323, endPoint x: 339, endPoint y: 322, distance: 13.0
click at [339, 322] on div "Your Organisations ( 1 )" at bounding box center [845, 321] width 1288 height 17
click at [316, 318] on div "Your Organisations ( 1 )" at bounding box center [845, 321] width 1288 height 17
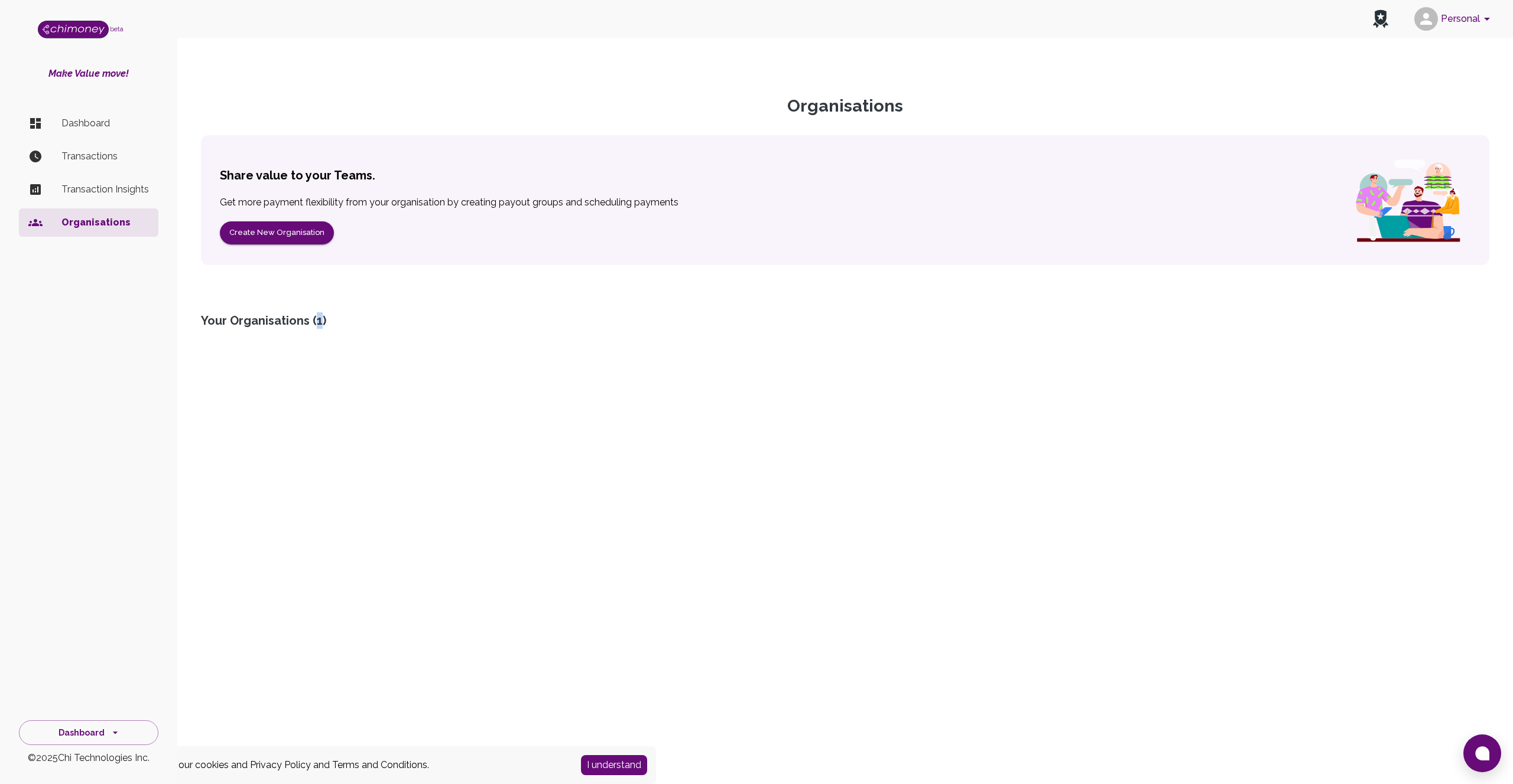
click at [316, 317] on div "Your Organisations ( 1 )" at bounding box center [845, 321] width 1288 height 17
click at [79, 734] on button "Dashboard" at bounding box center [88, 734] width 140 height 25
click at [91, 643] on li "Payments" at bounding box center [88, 650] width 138 height 28
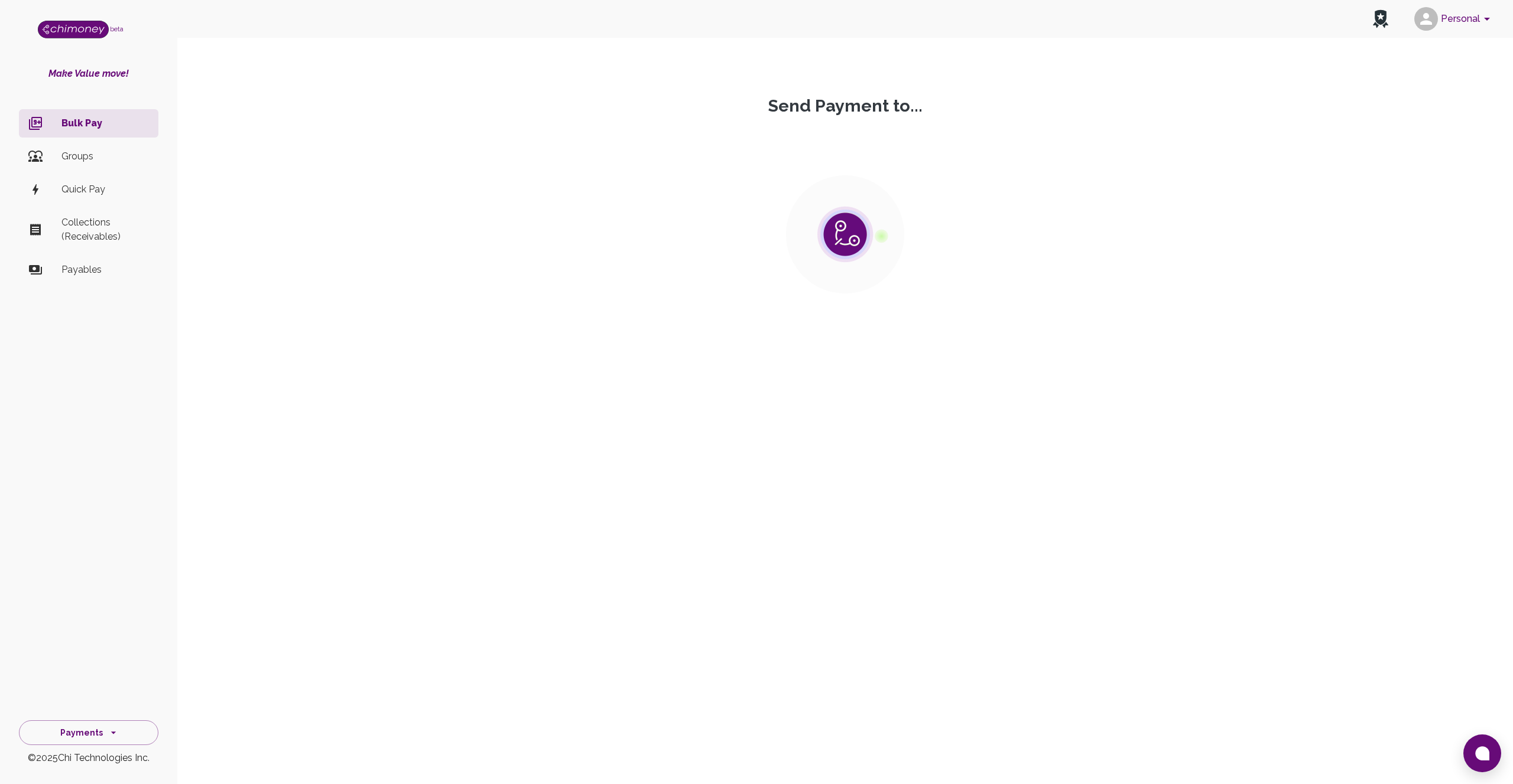
click at [98, 121] on p "Bulk Pay" at bounding box center [105, 124] width 88 height 14
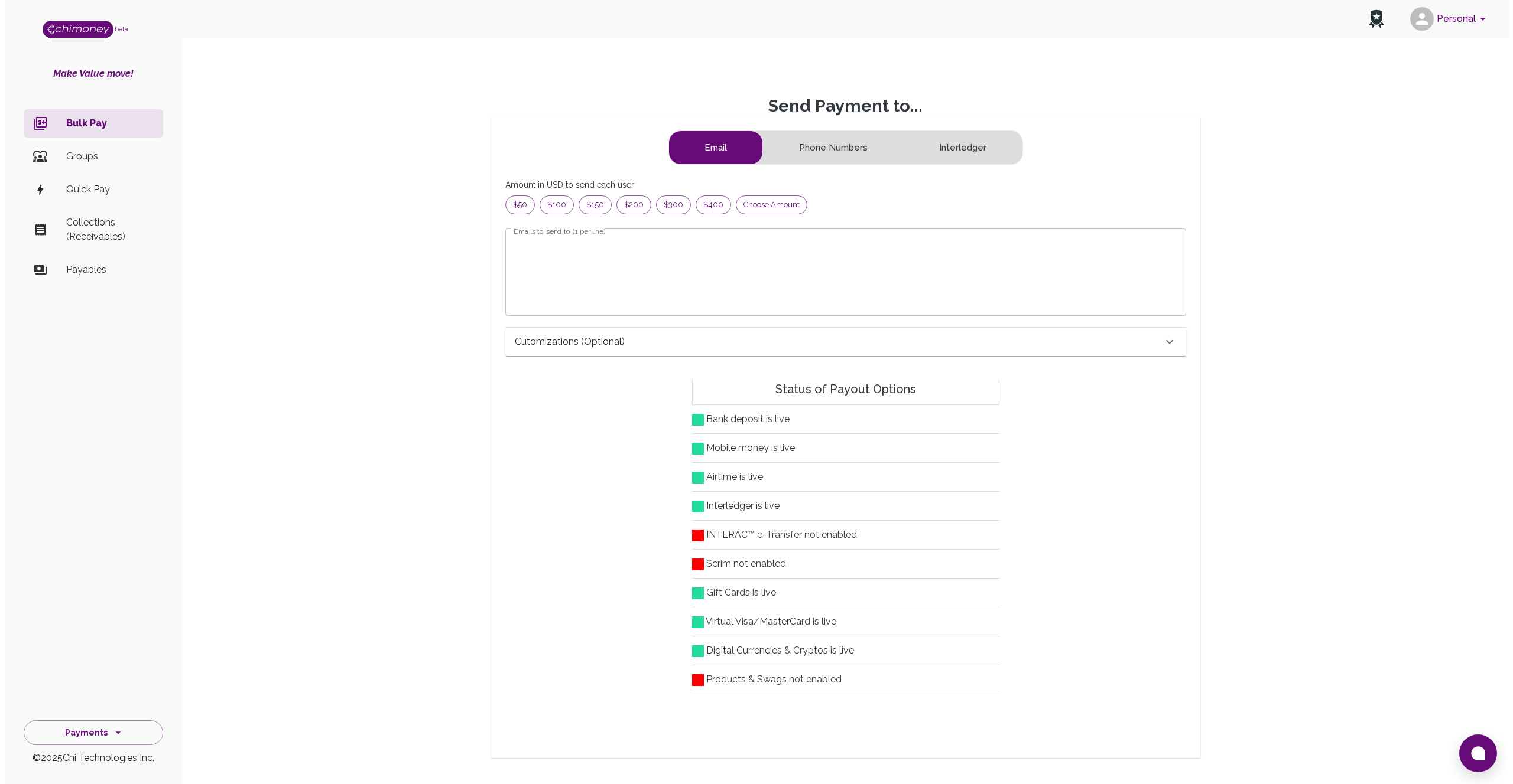
scroll to position [143, 652]
click at [68, 152] on p "Groups" at bounding box center [105, 157] width 88 height 14
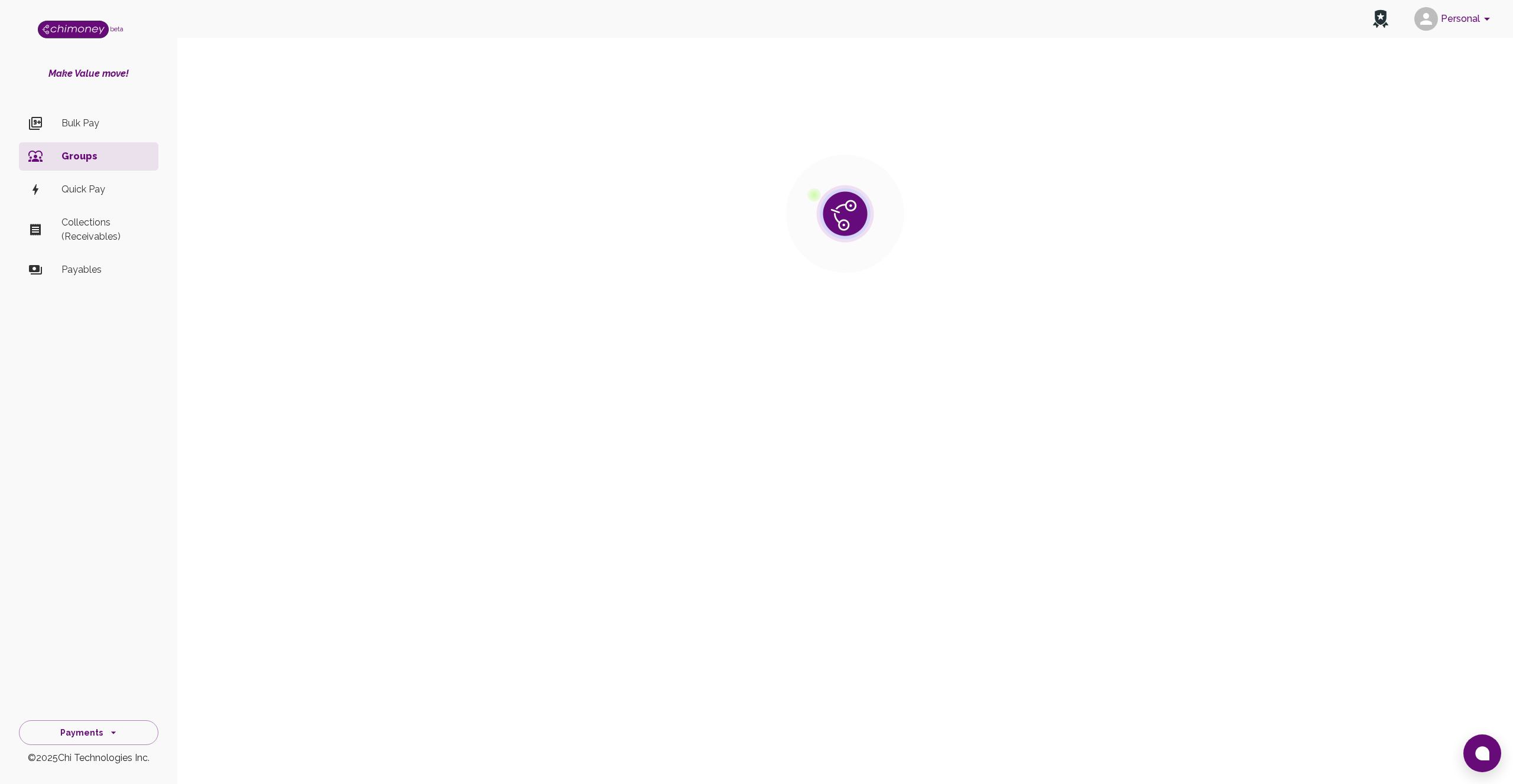
click at [83, 195] on p "Quick Pay" at bounding box center [105, 190] width 88 height 14
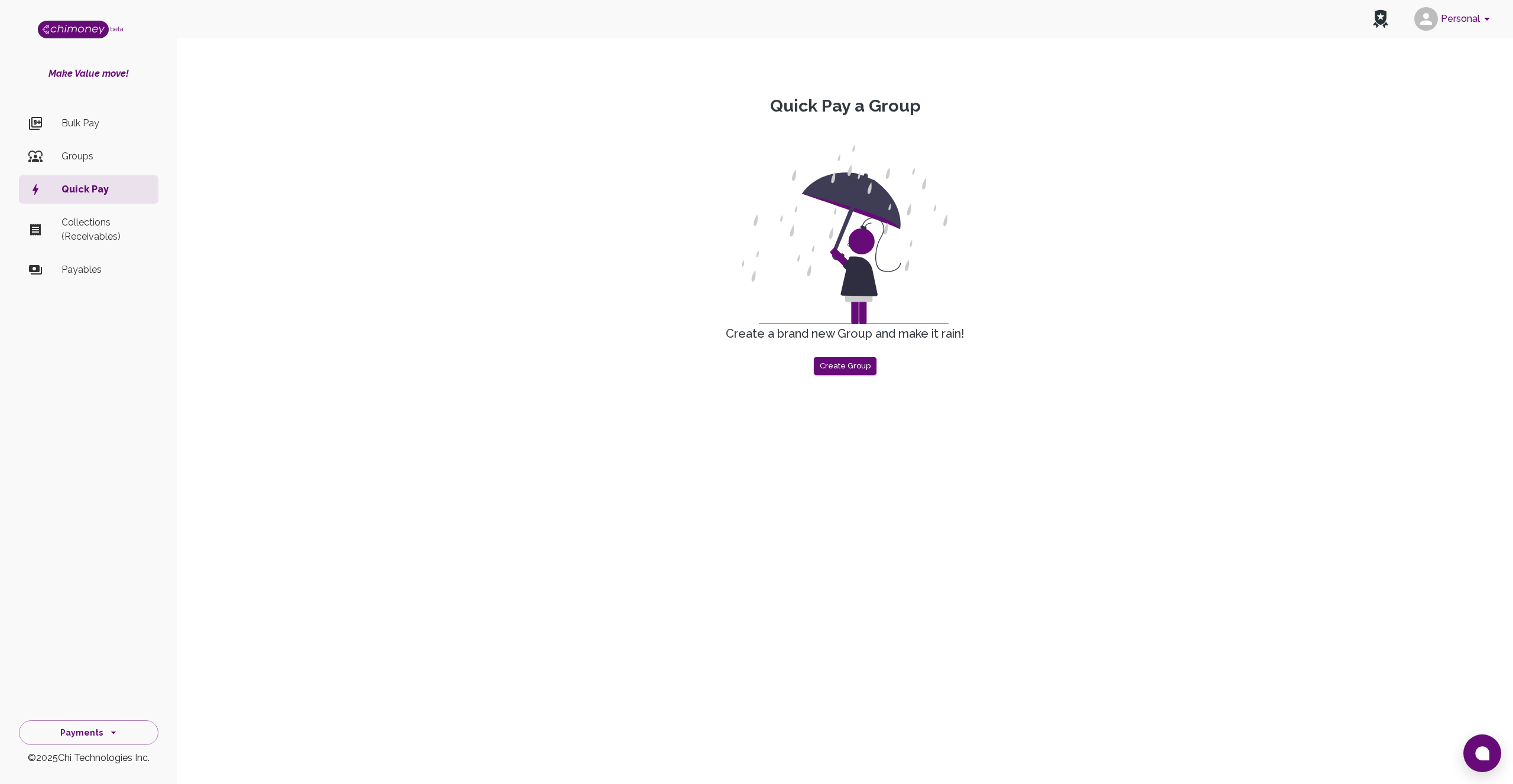
click at [101, 221] on p "Collections (Receivables)" at bounding box center [105, 230] width 88 height 28
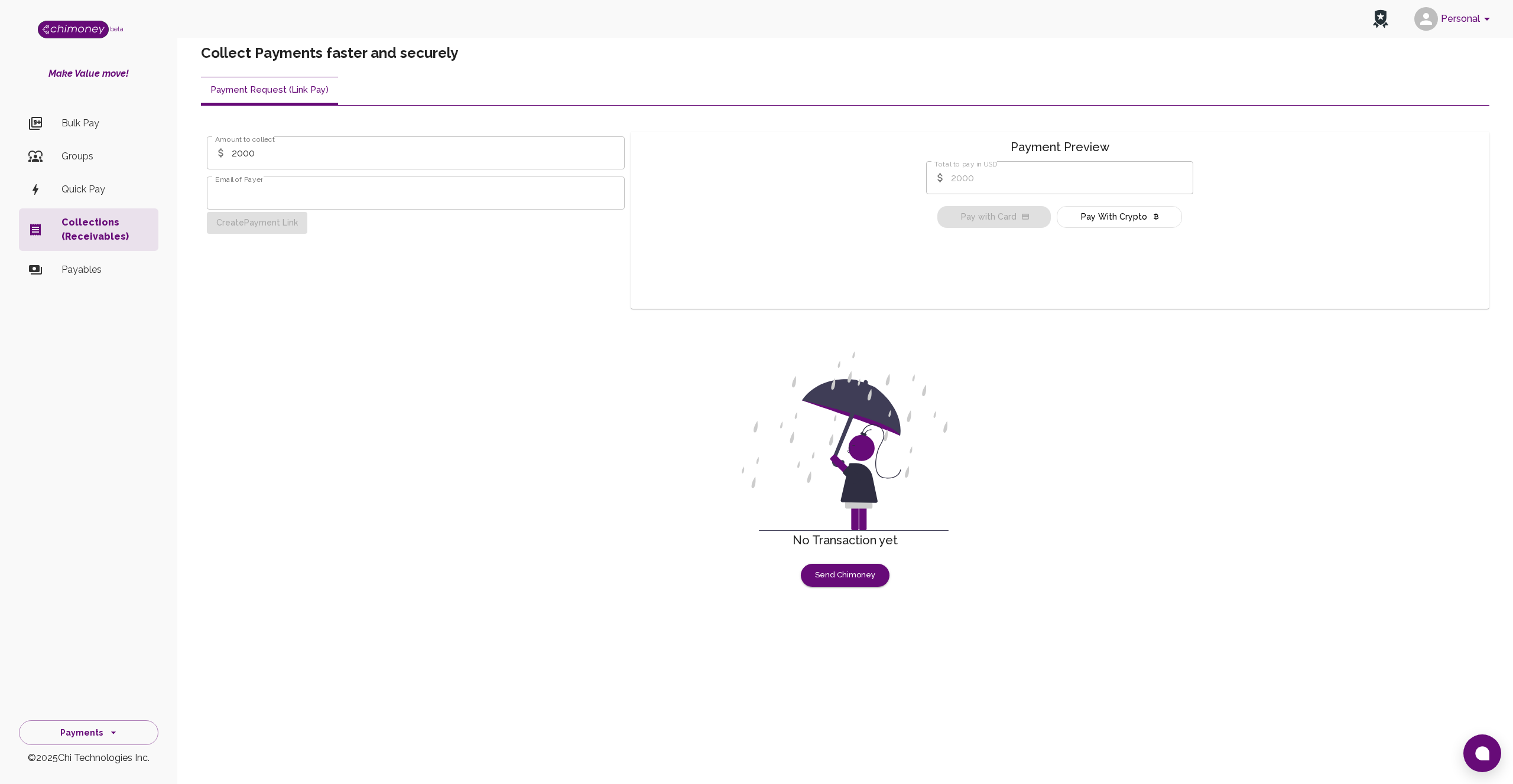
click at [82, 273] on p "Payables" at bounding box center [105, 270] width 88 height 14
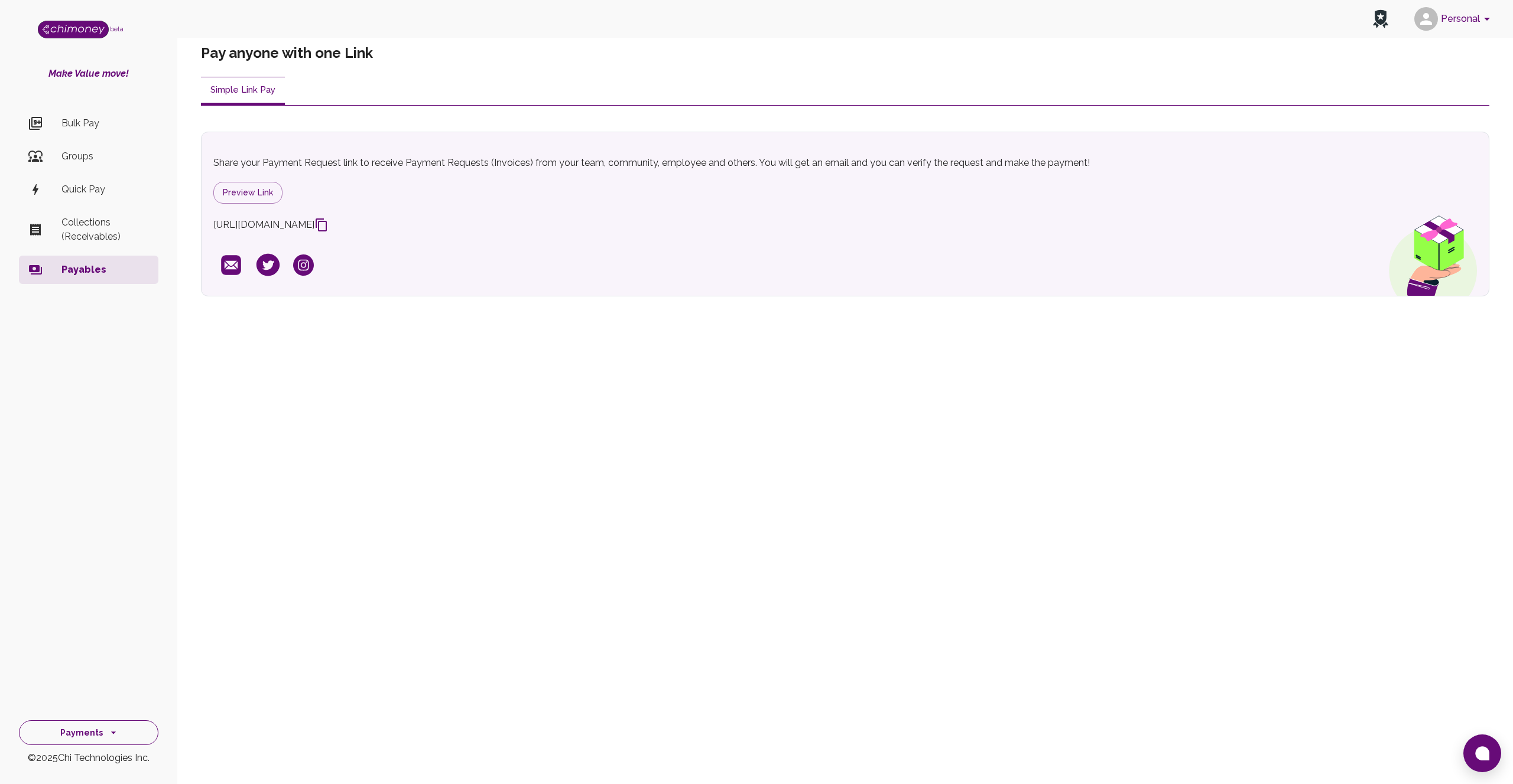
click at [86, 730] on button "Payments" at bounding box center [88, 734] width 140 height 25
click at [95, 702] on li "Identity Management" at bounding box center [88, 707] width 138 height 28
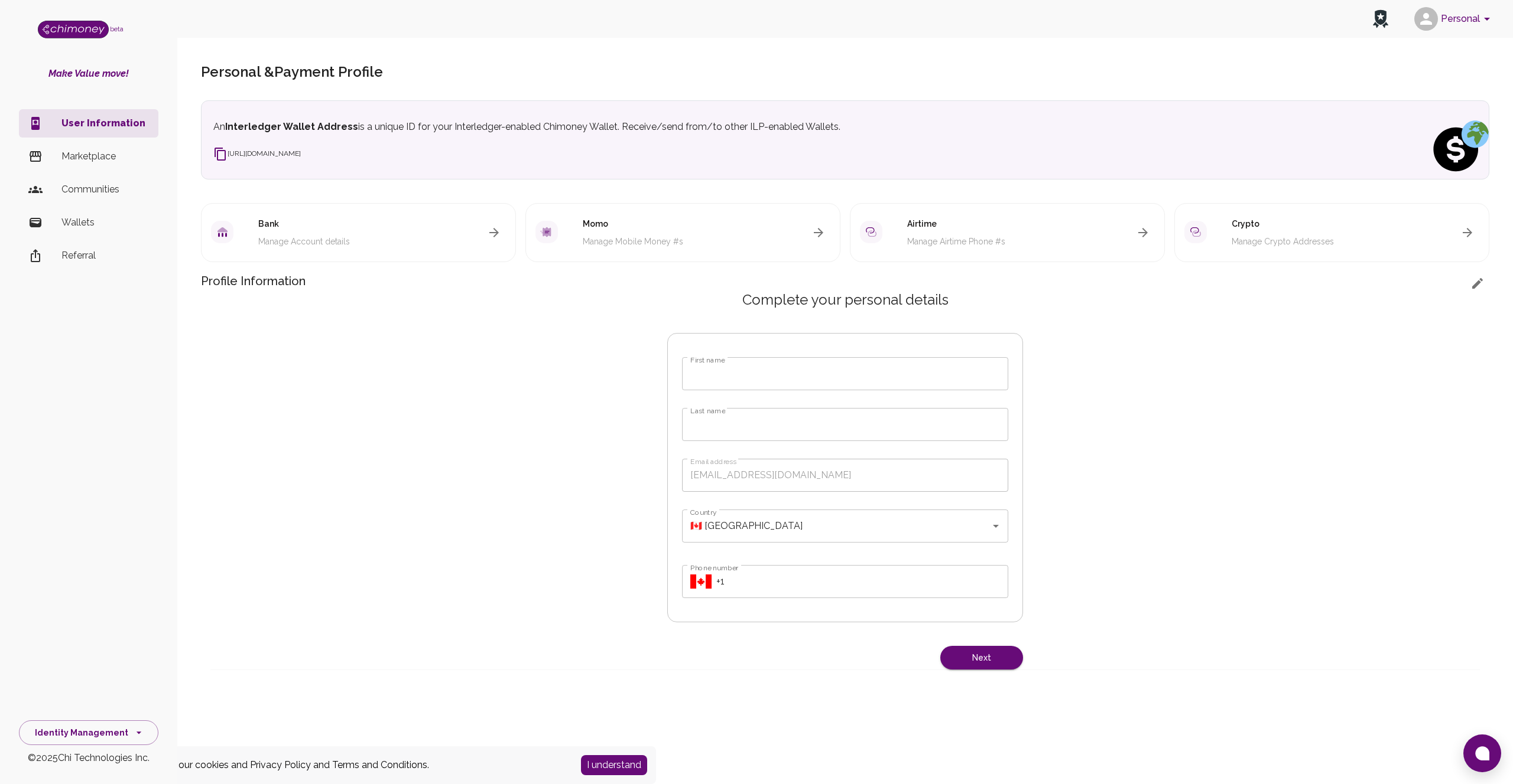
click at [94, 221] on p "Wallets" at bounding box center [105, 223] width 88 height 14
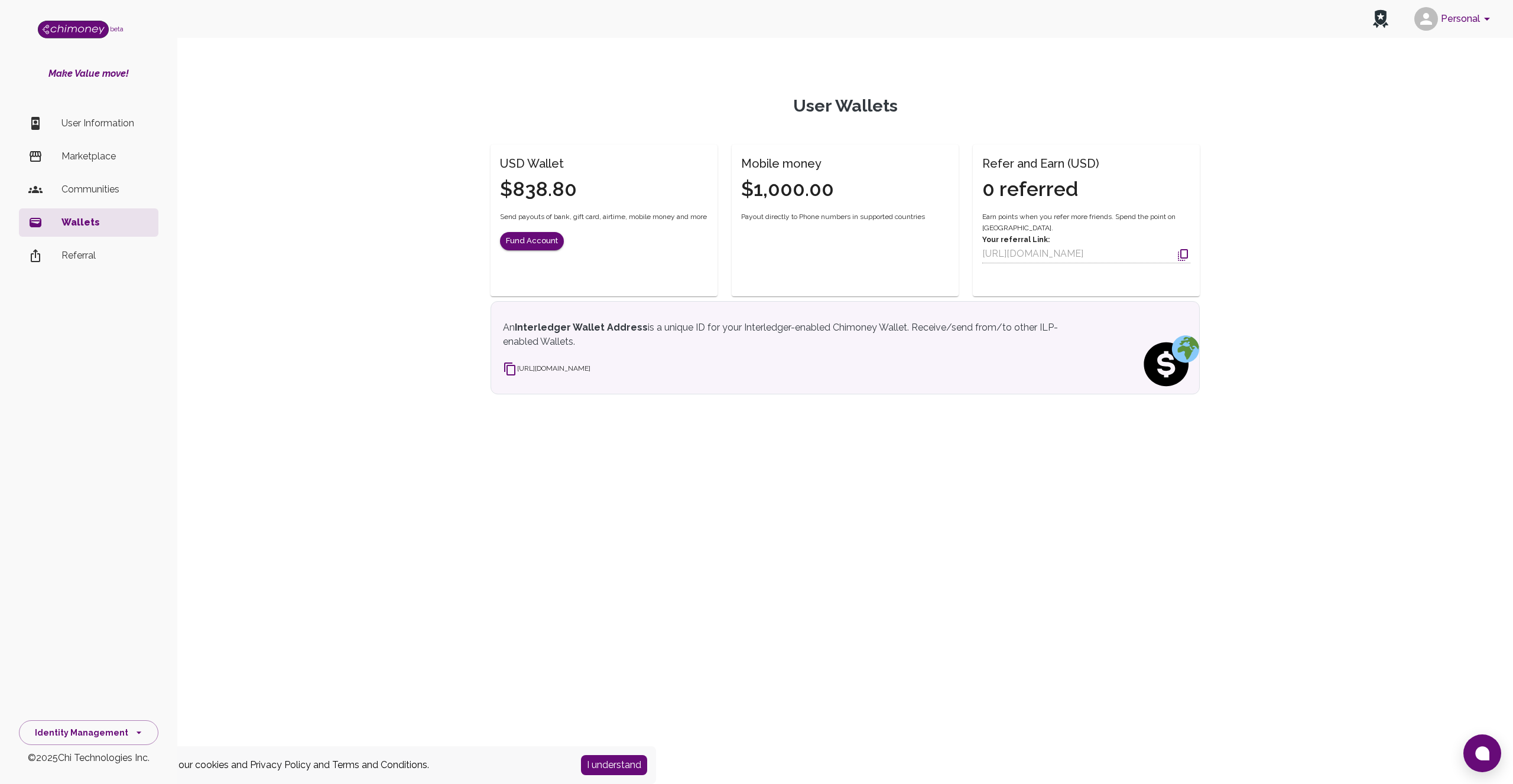
click at [820, 346] on p "An Interledger Wallet Address is a unique ID for your Interledger-enabled Chimo…" at bounding box center [788, 335] width 570 height 28
drag, startPoint x: 535, startPoint y: 161, endPoint x: 480, endPoint y: 159, distance: 55.0
click at [480, 159] on div "USD Wallet $838.80 Send payouts of bank, gift card, airtime, mobile money and m…" at bounding box center [597, 214] width 241 height 166
click at [136, 738] on icon "side nav" at bounding box center [139, 733] width 12 height 12
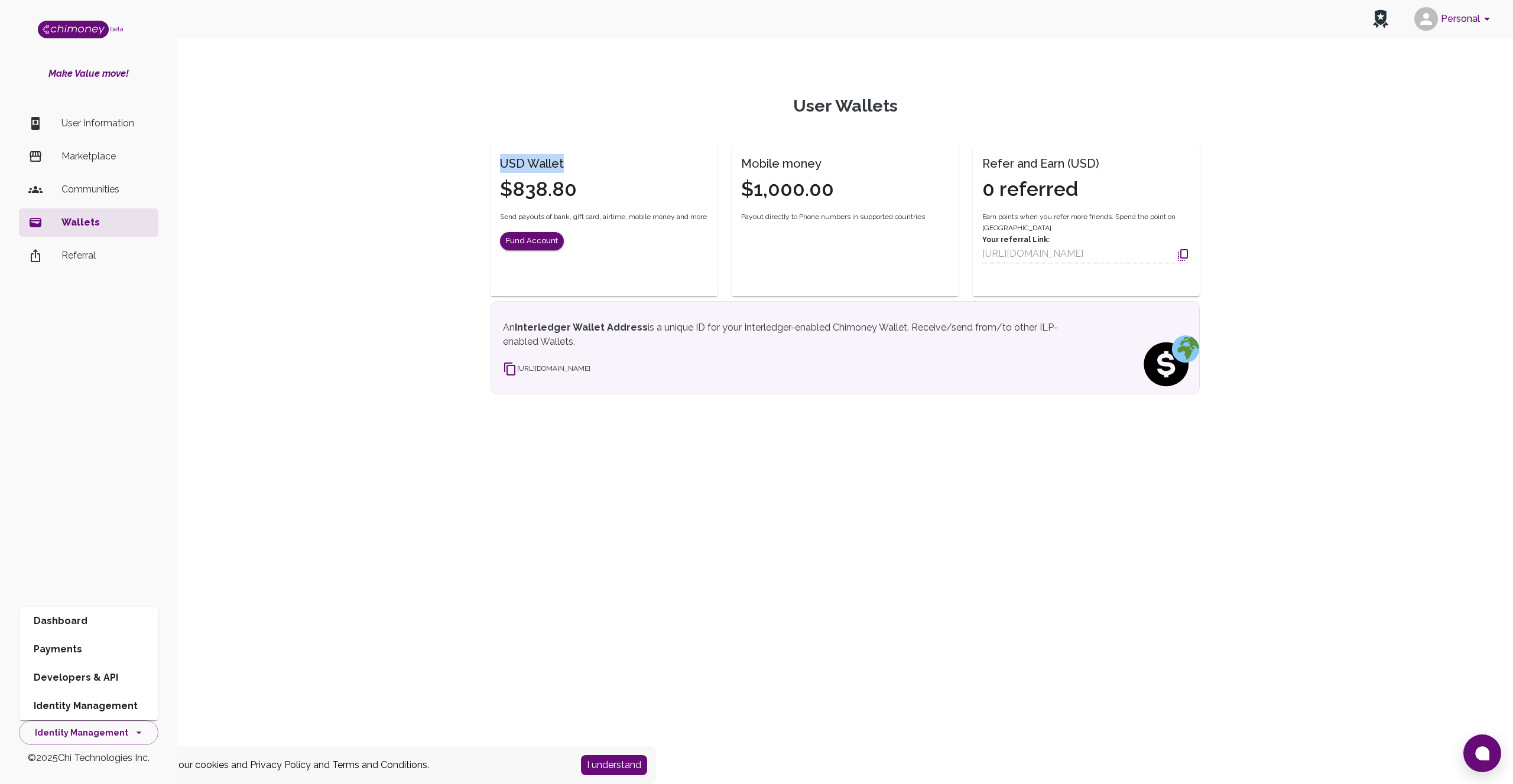
click at [84, 681] on li "Developers & API" at bounding box center [88, 678] width 138 height 28
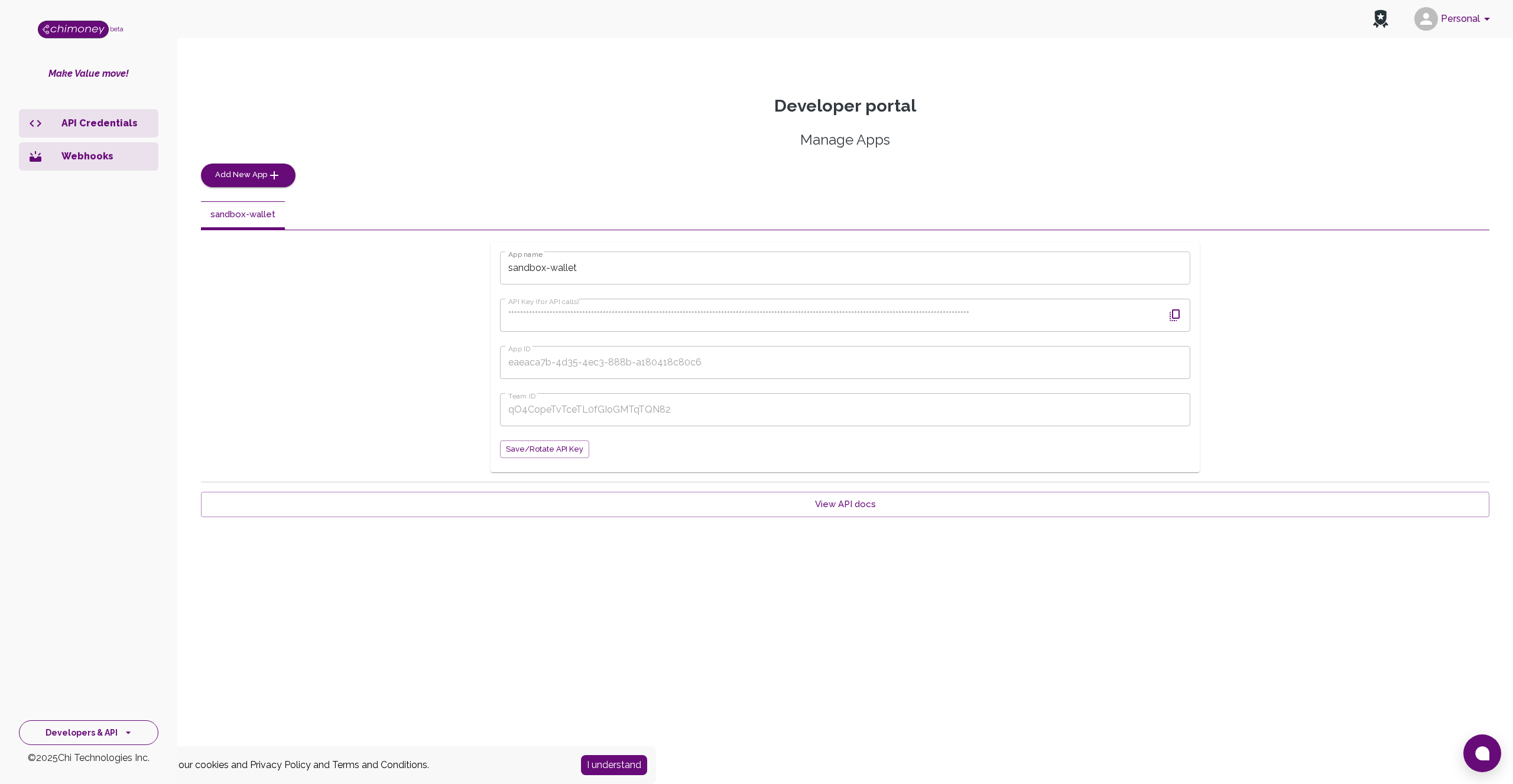
click at [91, 738] on button "Developers & API" at bounding box center [88, 734] width 140 height 25
click at [62, 145] on li "Webhooks" at bounding box center [88, 157] width 140 height 28
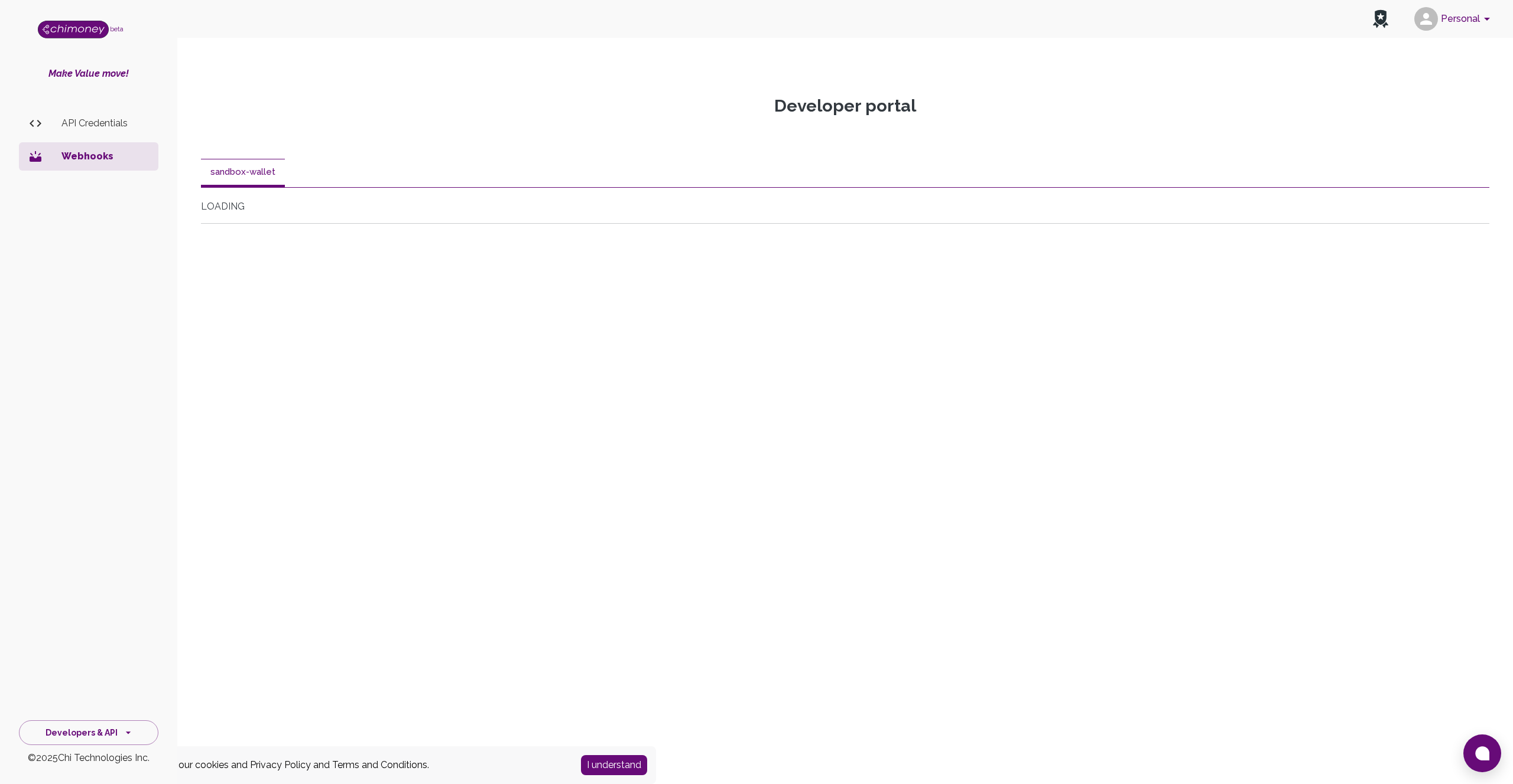
click at [69, 154] on p "Webhooks" at bounding box center [105, 157] width 88 height 14
click at [102, 734] on button "Developers & API" at bounding box center [88, 734] width 140 height 25
click at [106, 707] on li "Identity Management" at bounding box center [88, 707] width 138 height 28
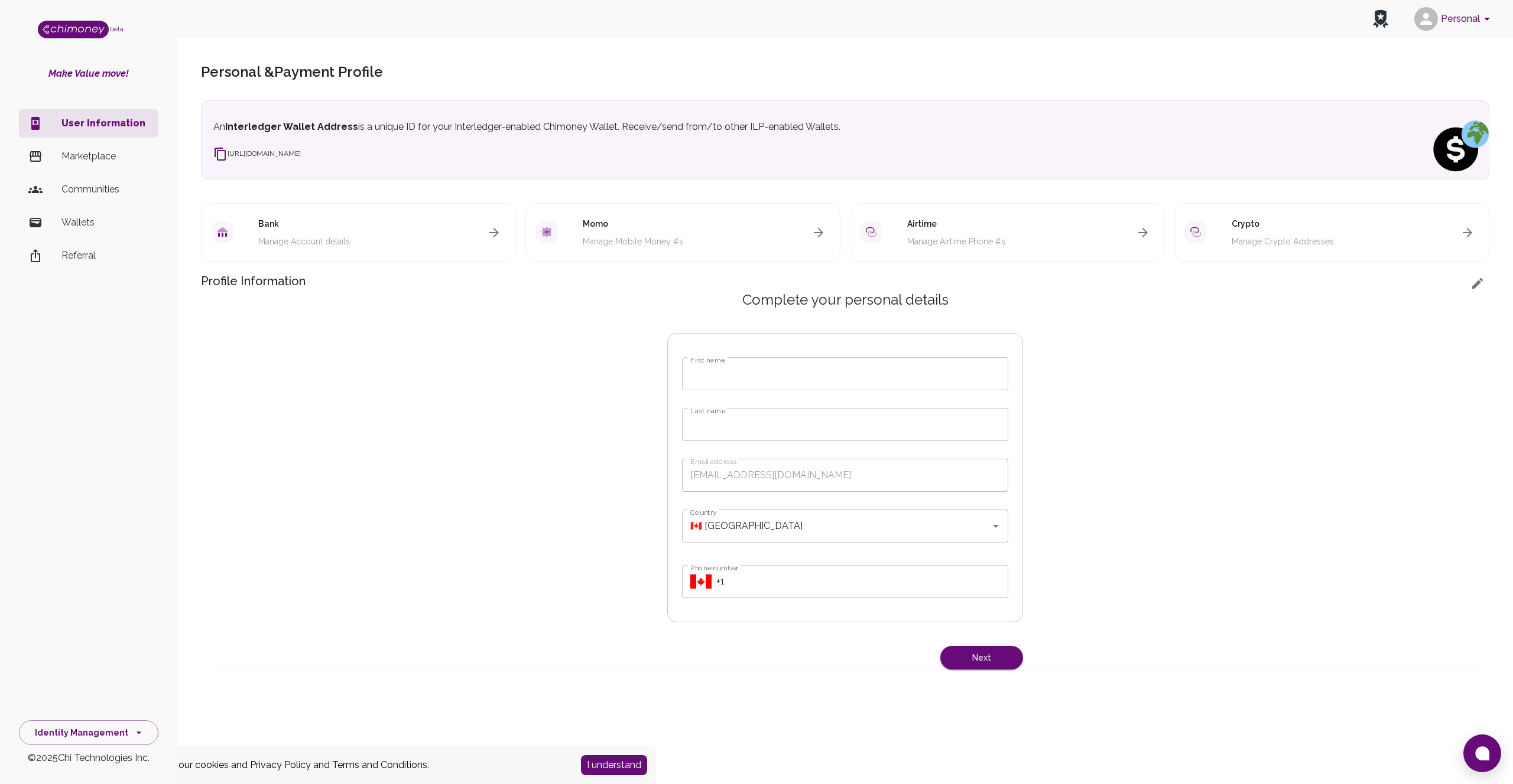
click at [100, 155] on p "Marketplace" at bounding box center [105, 157] width 88 height 14
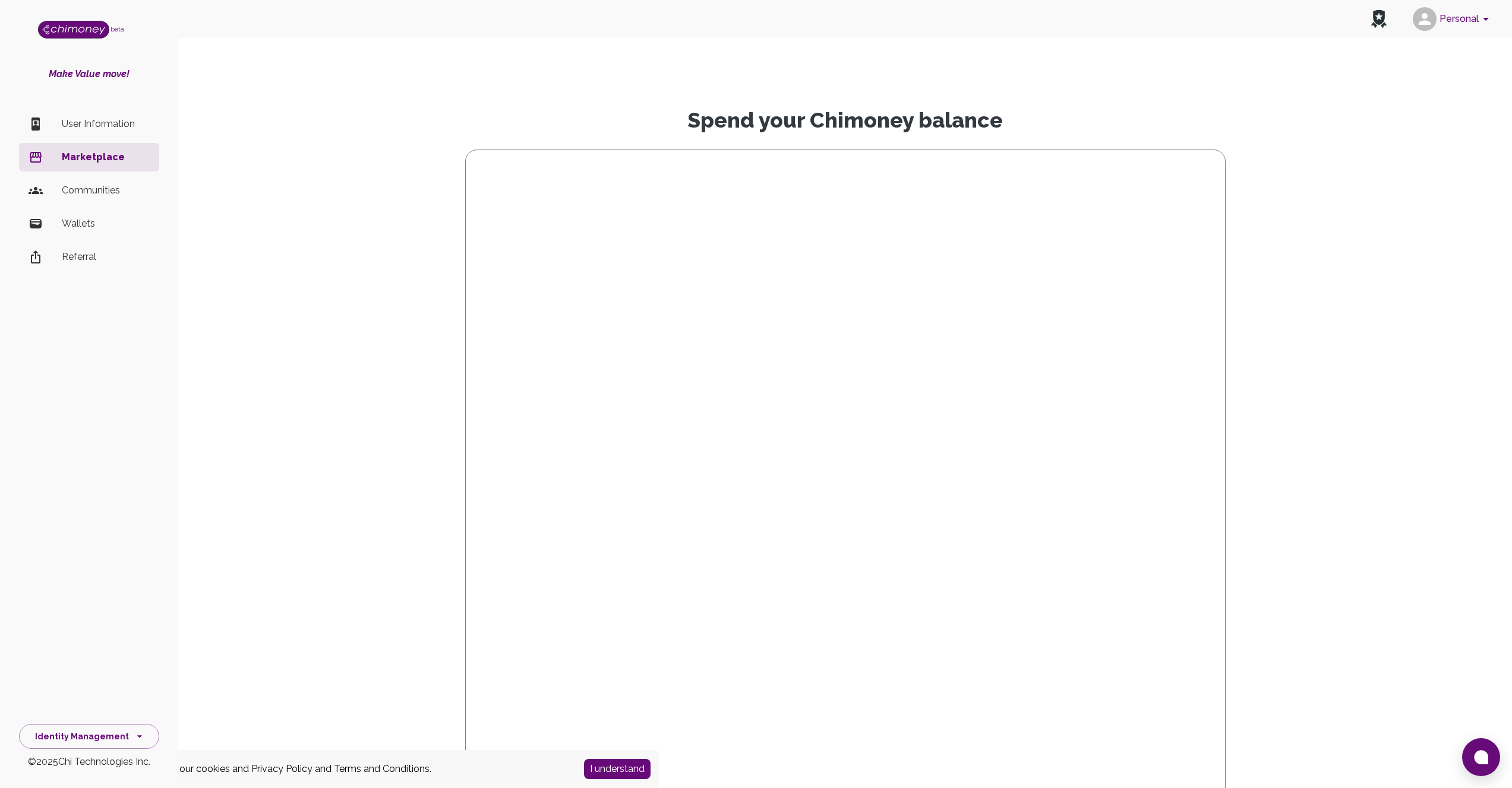
click at [93, 195] on p "Communities" at bounding box center [105, 191] width 88 height 14
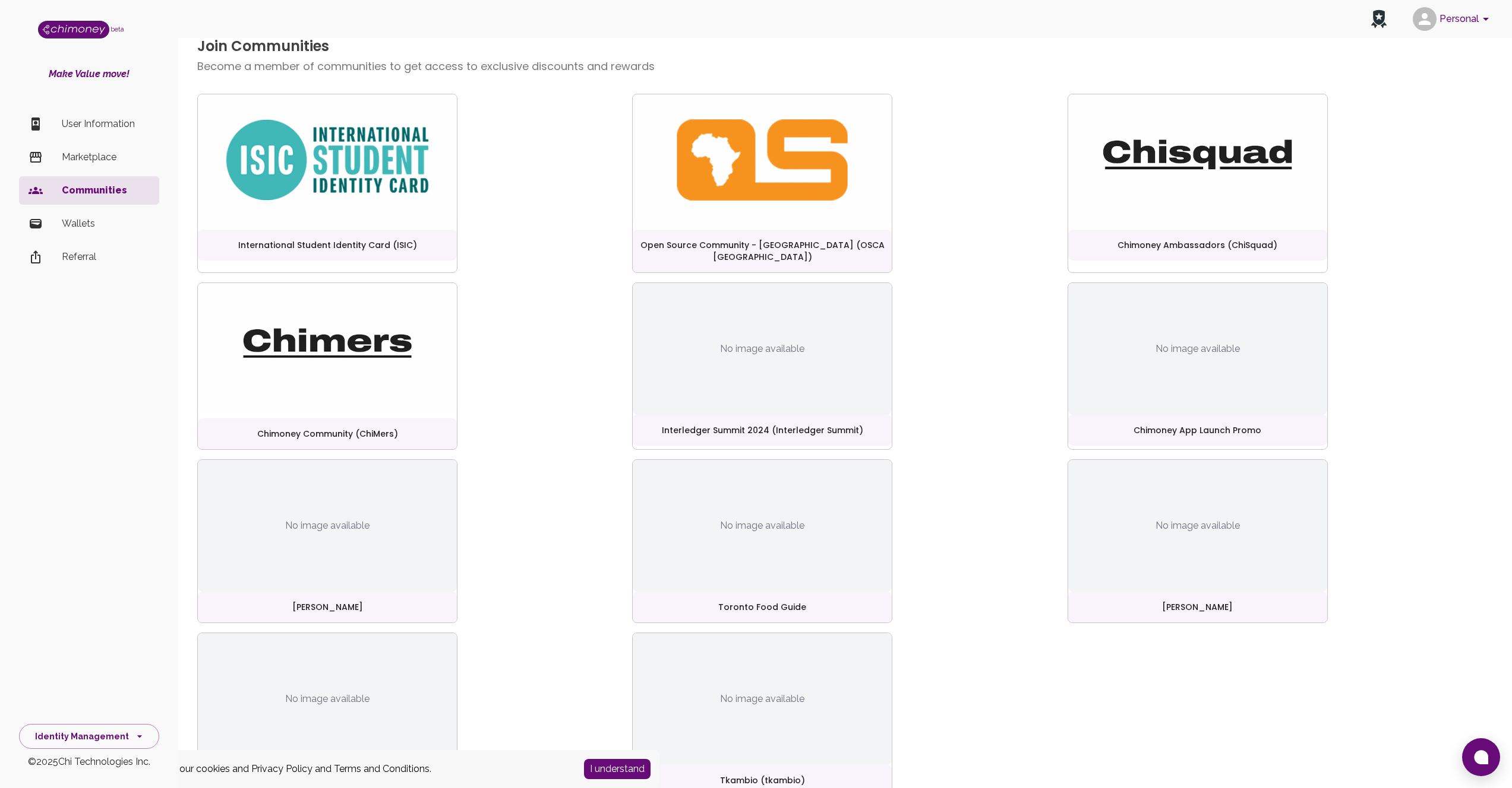
scroll to position [36, 0]
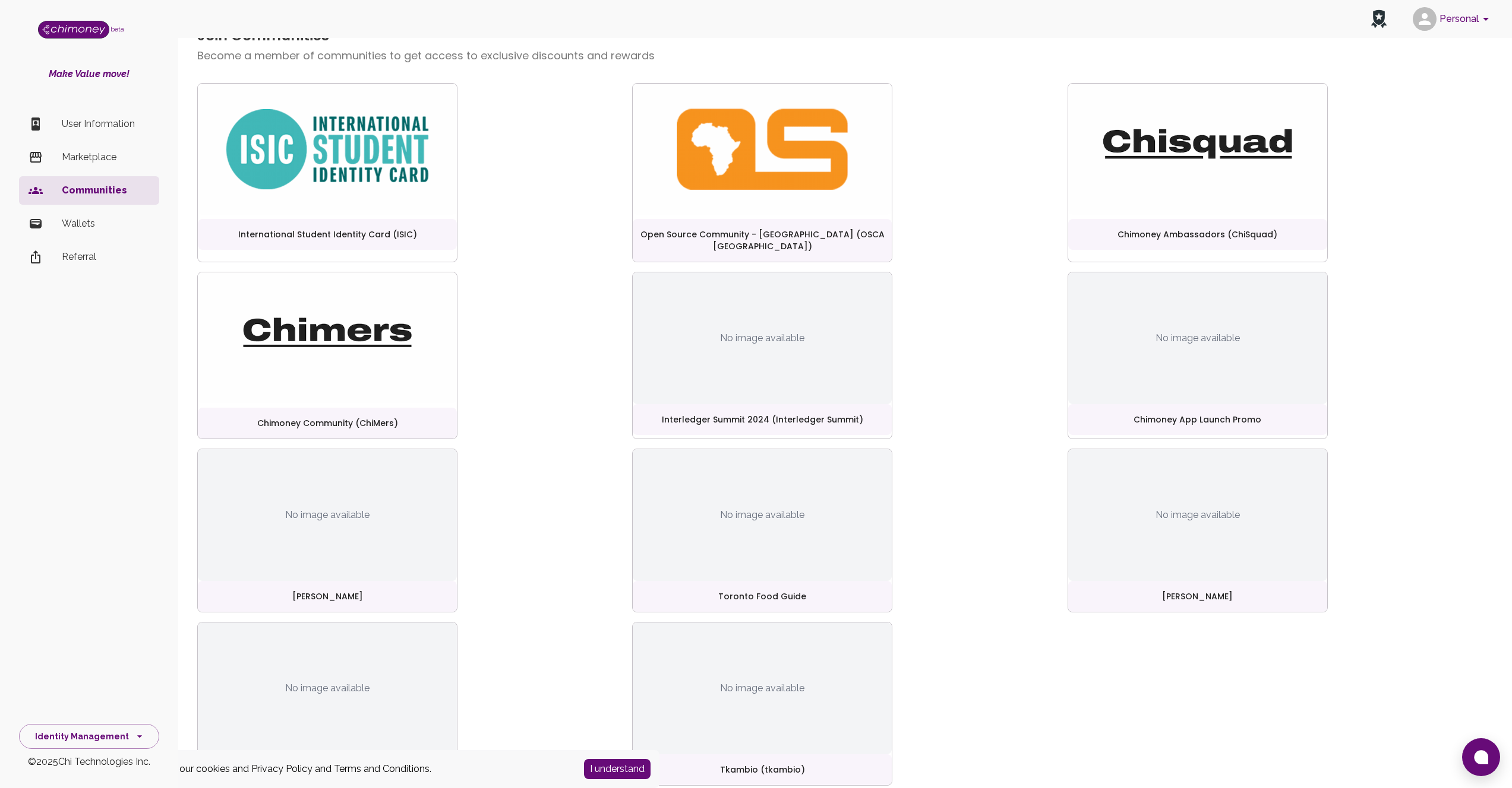
click at [72, 227] on p "Wallets" at bounding box center [105, 224] width 88 height 14
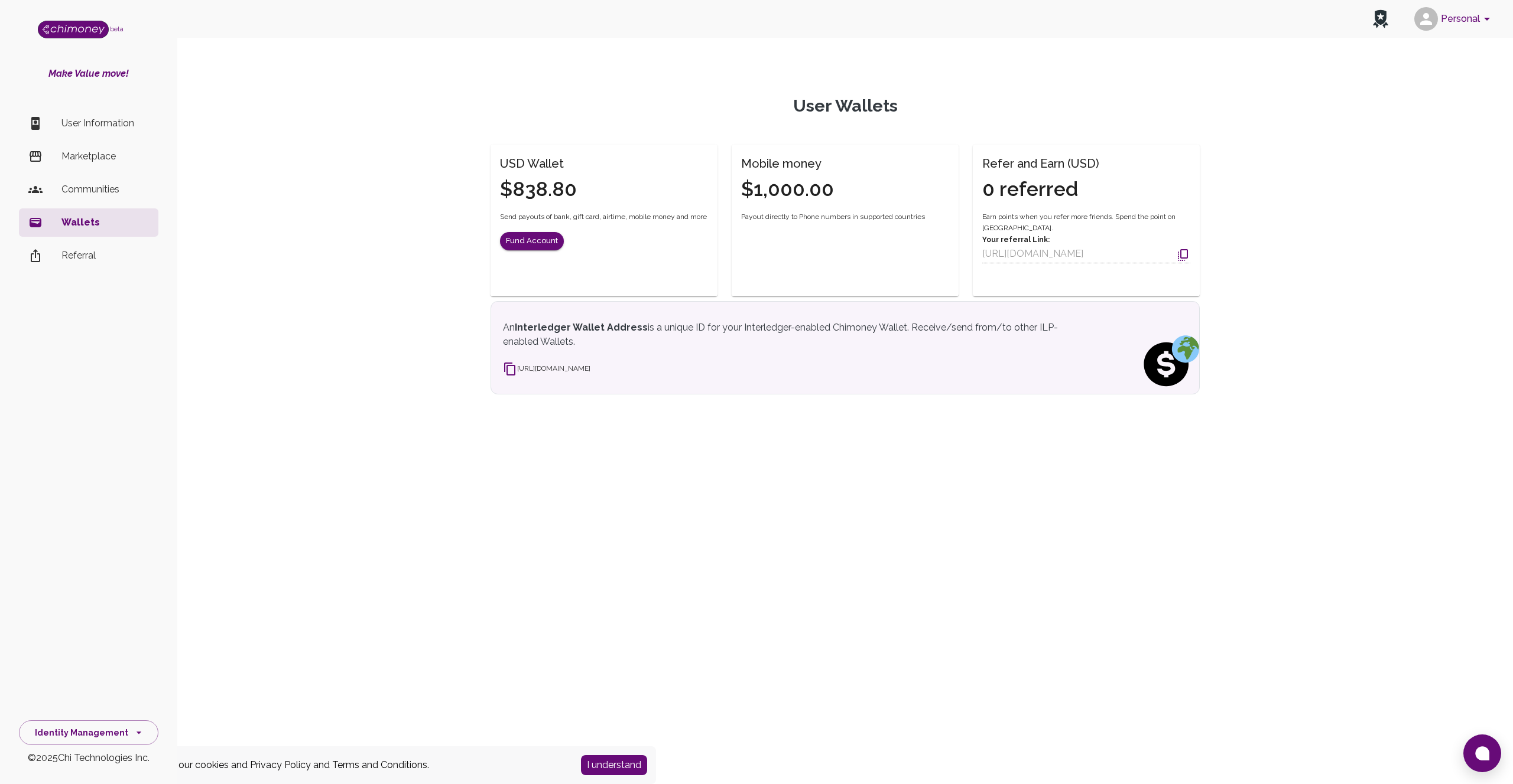
click at [107, 261] on p "Referral" at bounding box center [105, 256] width 88 height 14
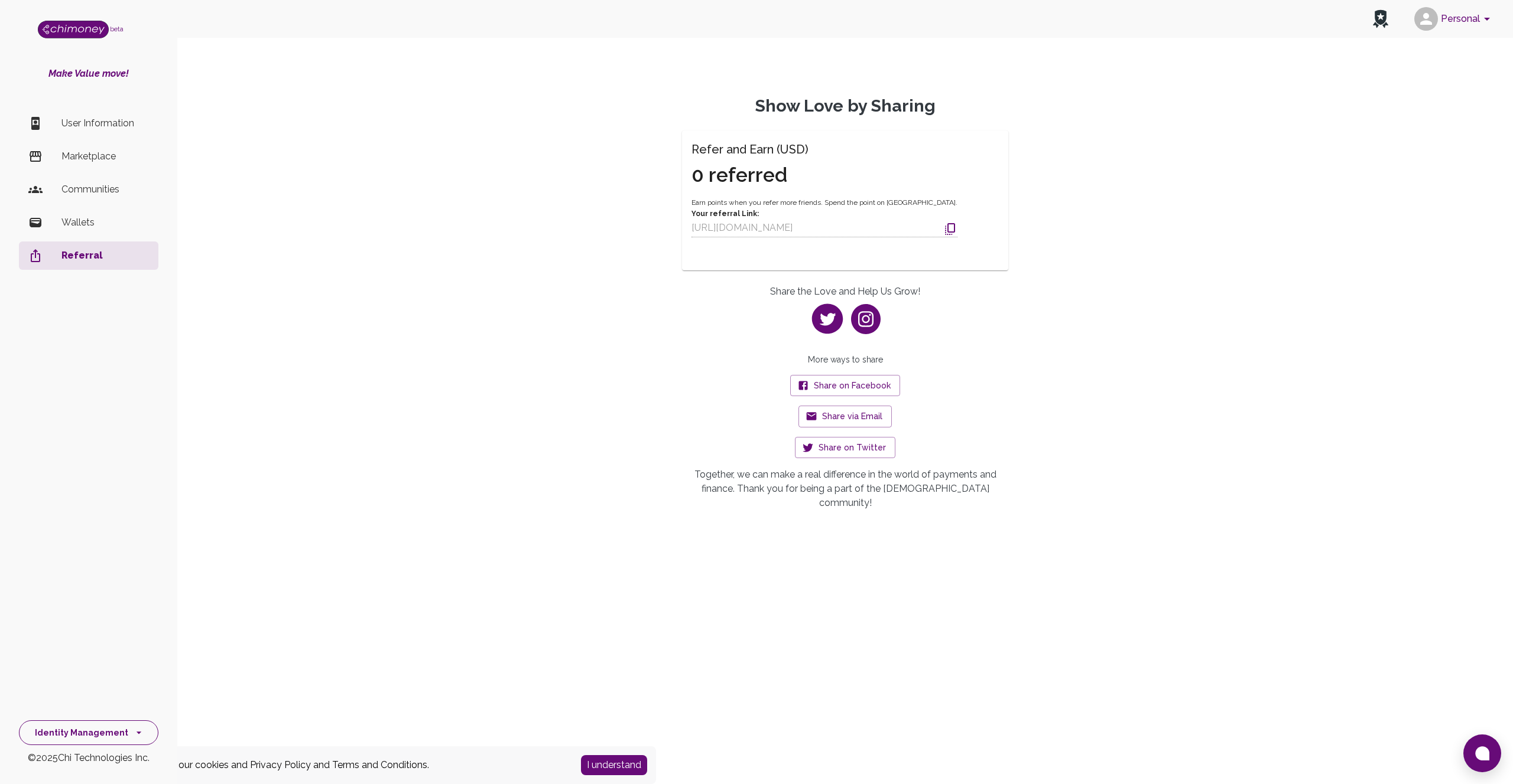
click at [130, 744] on button "Identity Management" at bounding box center [88, 734] width 140 height 25
click at [86, 709] on li "Identity Management" at bounding box center [88, 707] width 138 height 28
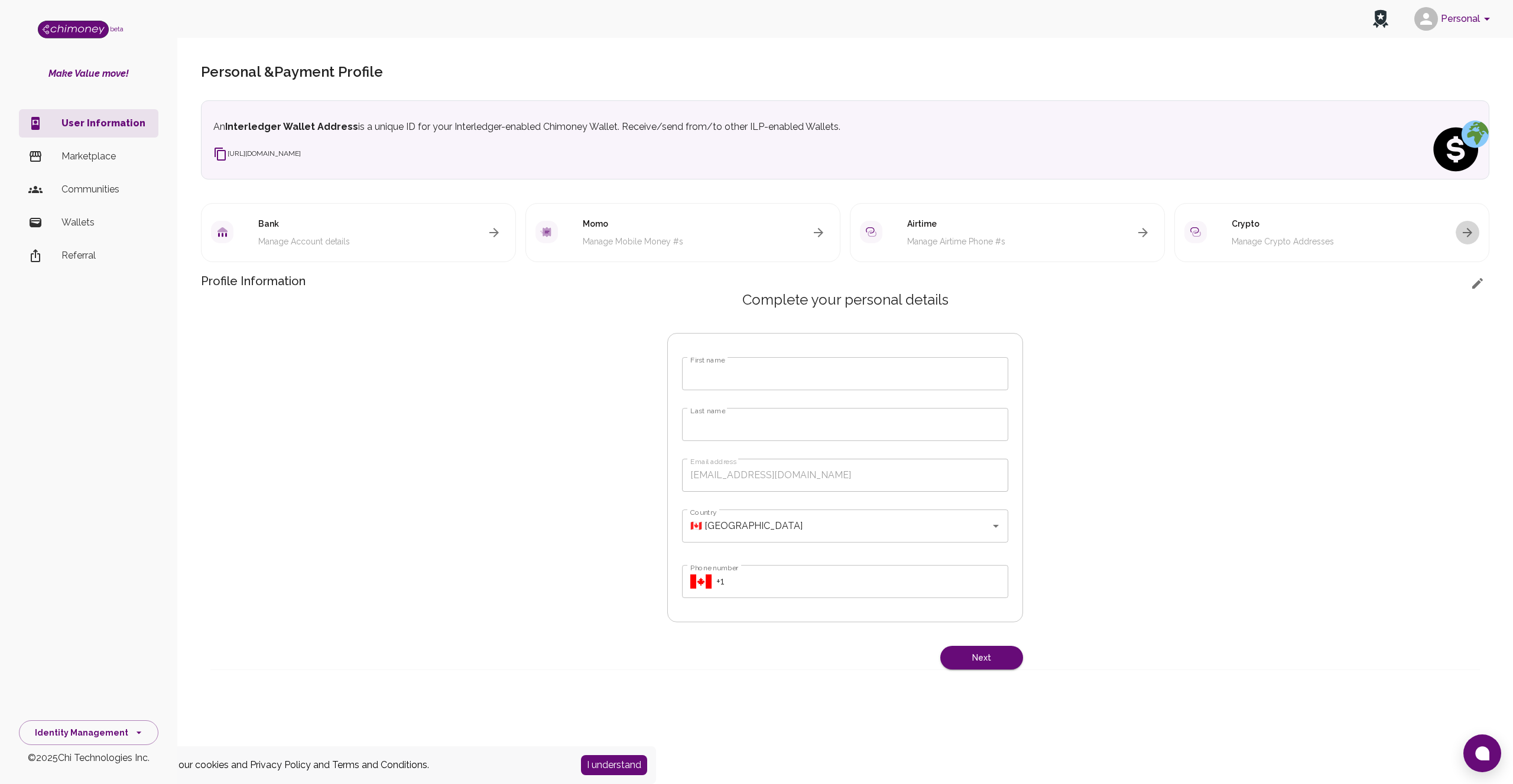
click at [1466, 244] on button "button" at bounding box center [1467, 232] width 24 height 24
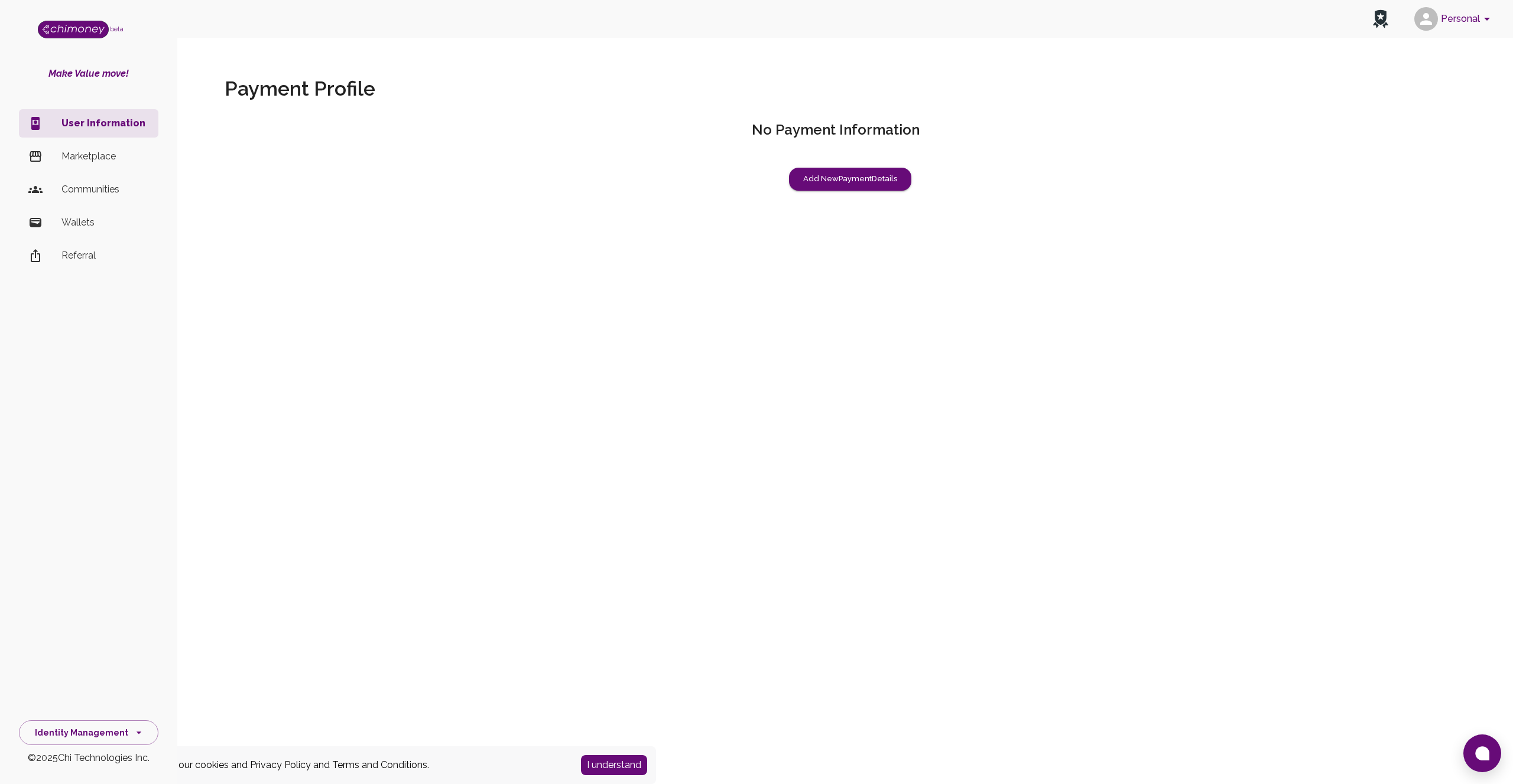
click at [91, 164] on li "Marketplace" at bounding box center [88, 157] width 140 height 28
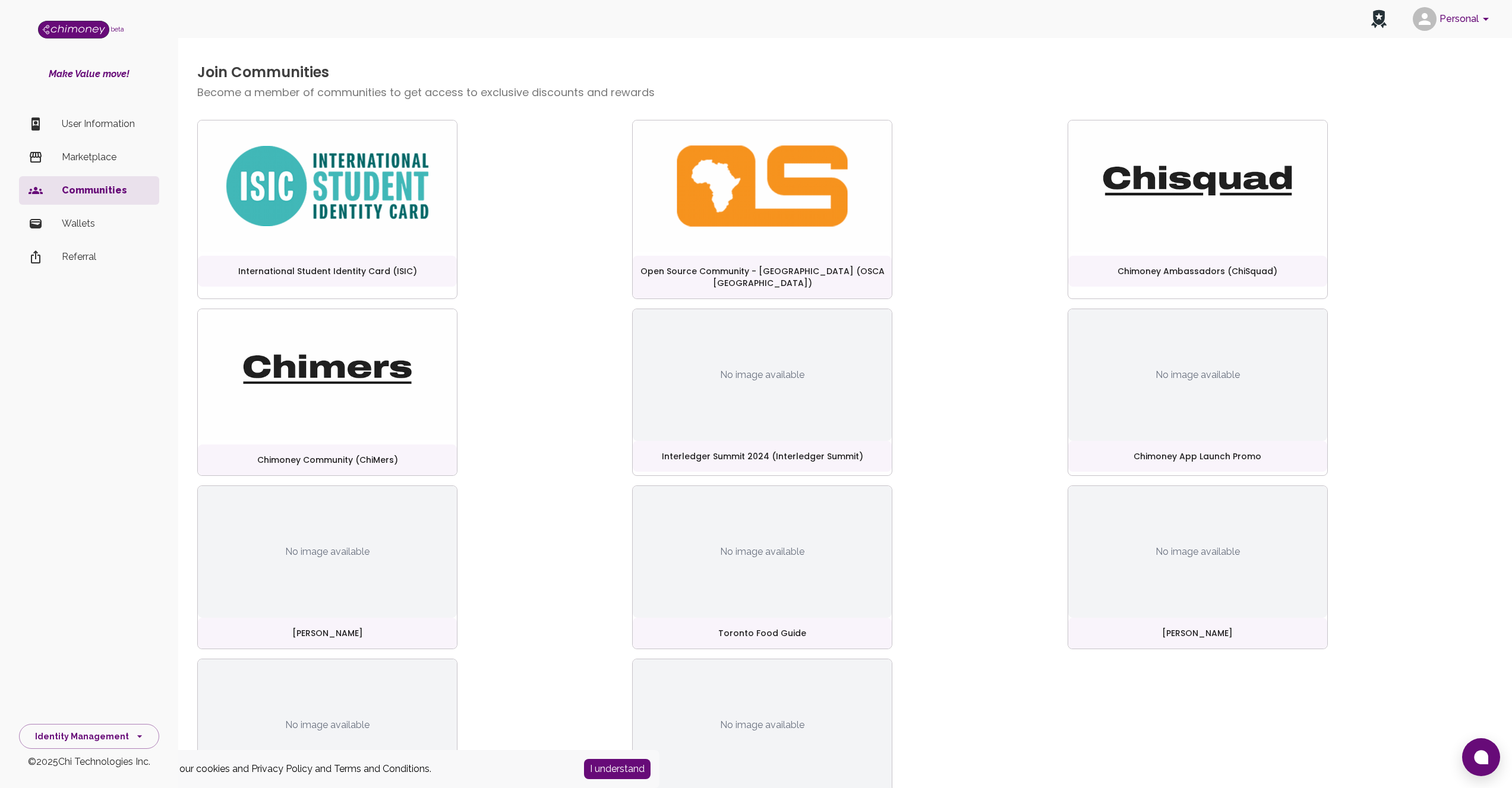
click at [81, 218] on p "Wallets" at bounding box center [105, 224] width 88 height 14
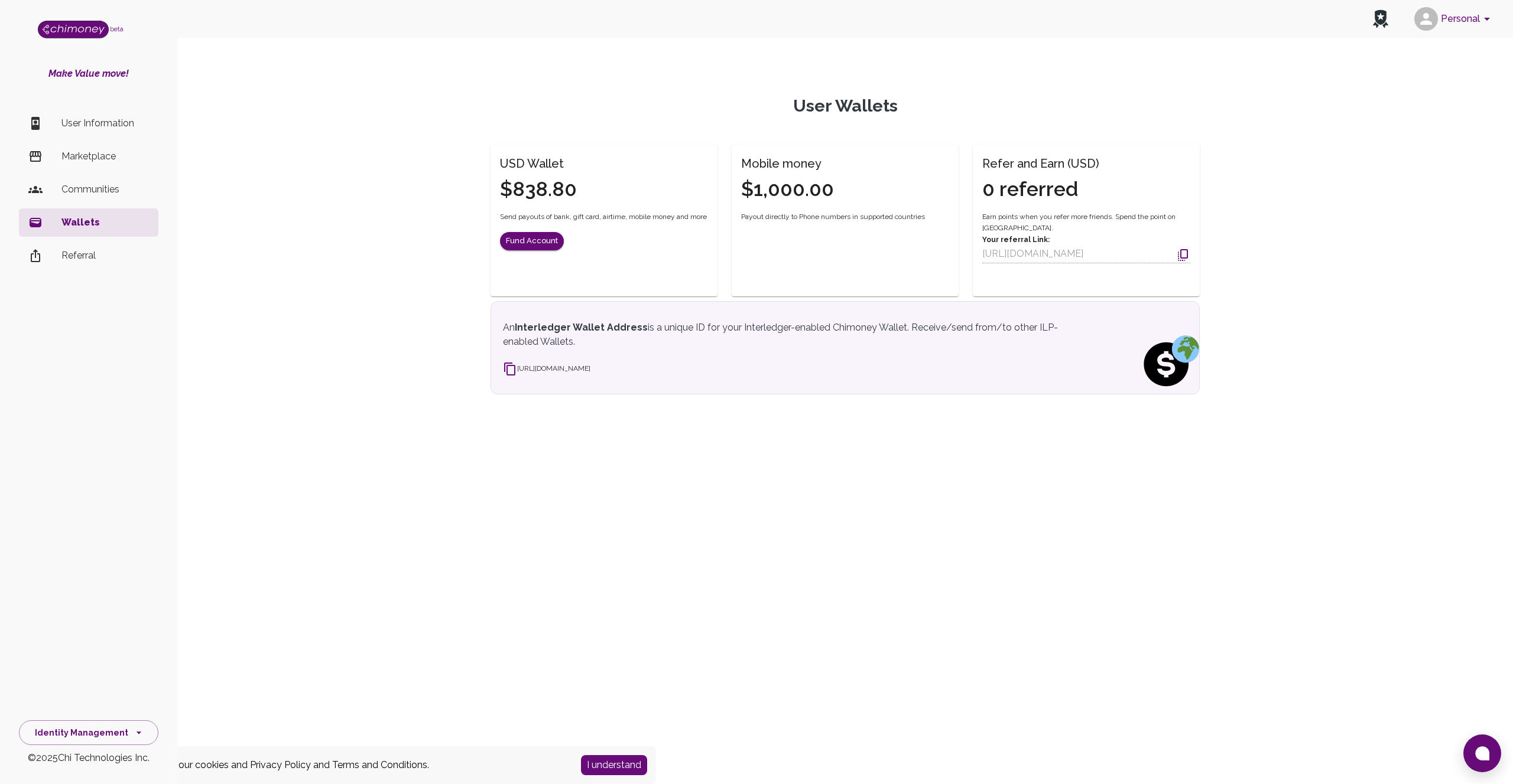
click at [1451, 25] on button "Personal" at bounding box center [1454, 18] width 89 height 31
click at [1205, 117] on li "Personal" at bounding box center [1332, 110] width 322 height 19
click at [122, 736] on button "Identity Management" at bounding box center [88, 734] width 140 height 25
click at [89, 680] on li "Developers & API" at bounding box center [88, 678] width 138 height 28
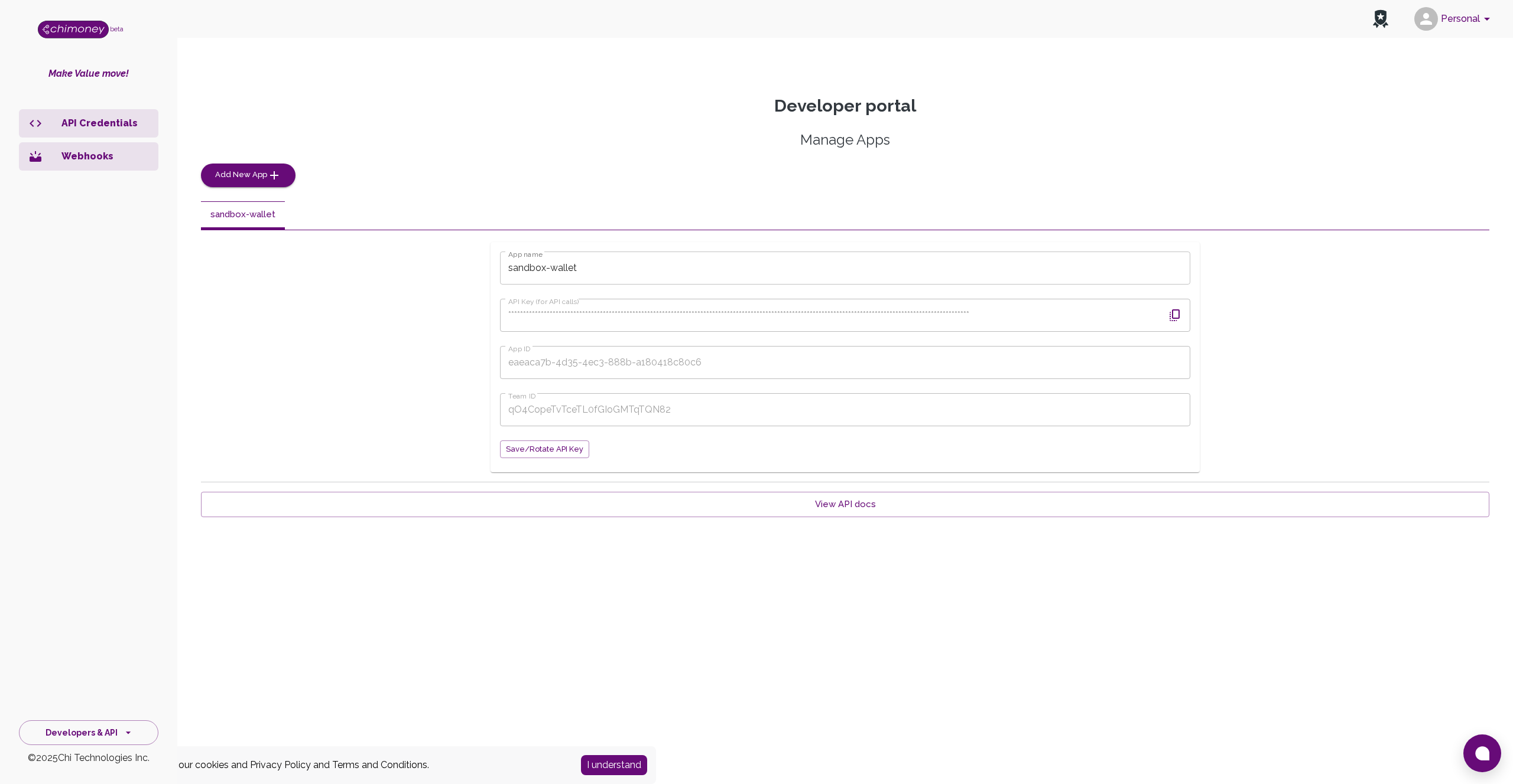
click at [129, 124] on p "API Credentials" at bounding box center [105, 124] width 88 height 14
click at [114, 121] on p "API Credentials" at bounding box center [105, 124] width 88 height 14
click at [114, 121] on p "API Credentials" at bounding box center [105, 124] width 88 height 14
click at [113, 121] on p "API Credentials" at bounding box center [105, 124] width 88 height 14
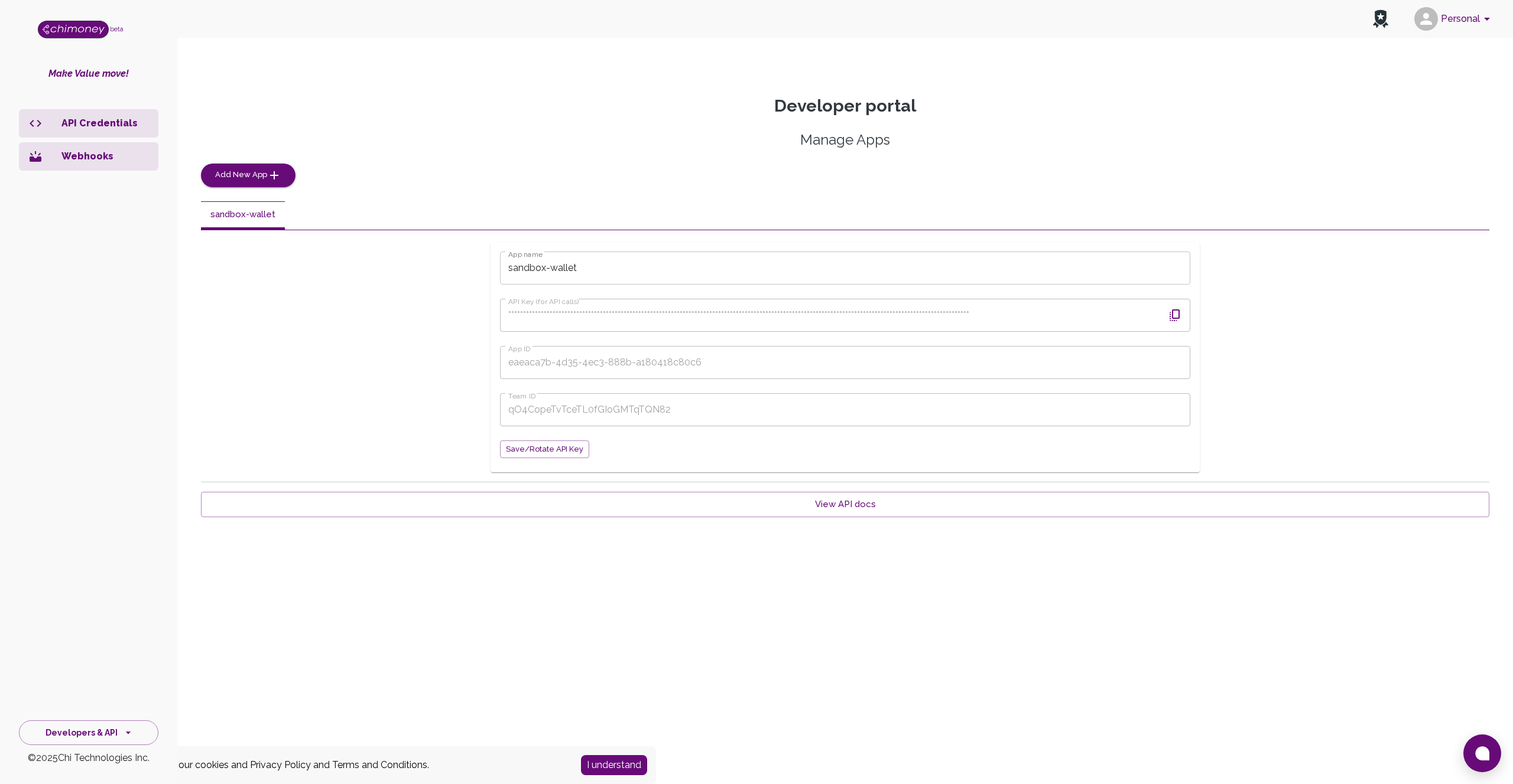
click at [112, 121] on p "API Credentials" at bounding box center [105, 124] width 88 height 14
click at [95, 178] on ul "API Credentials Webhooks" at bounding box center [88, 143] width 140 height 76
click at [95, 163] on p "Webhooks" at bounding box center [105, 157] width 88 height 14
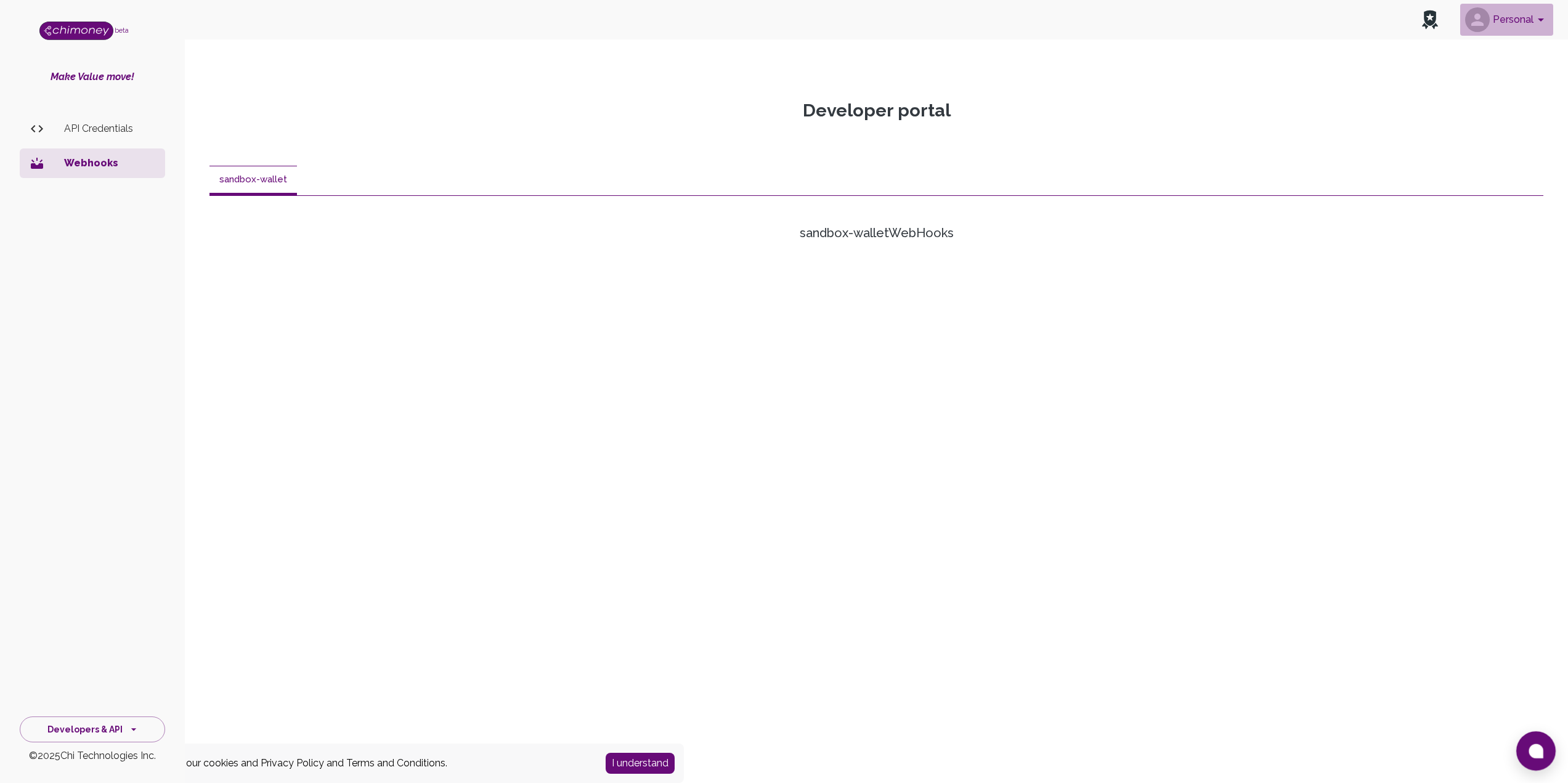
click at [1510, 21] on button "Personal" at bounding box center [1506, 19] width 93 height 32
click at [1067, 134] on div at bounding box center [788, 391] width 1577 height 783
